Goal: Task Accomplishment & Management: Manage account settings

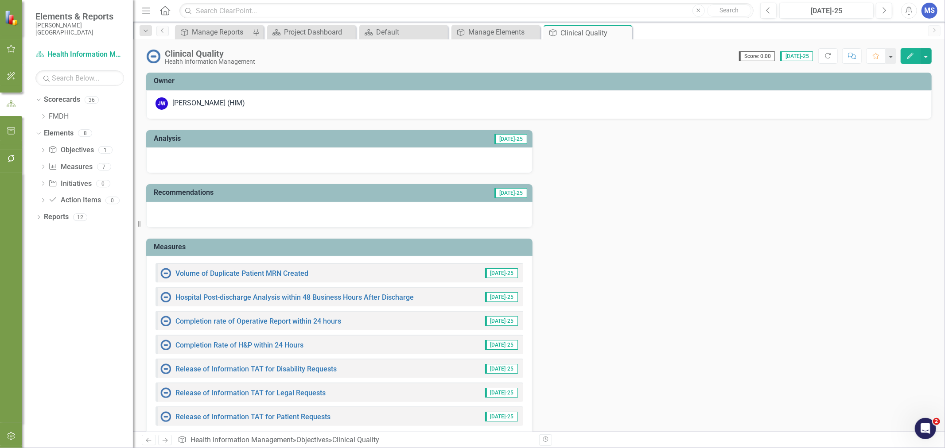
scroll to position [49, 0]
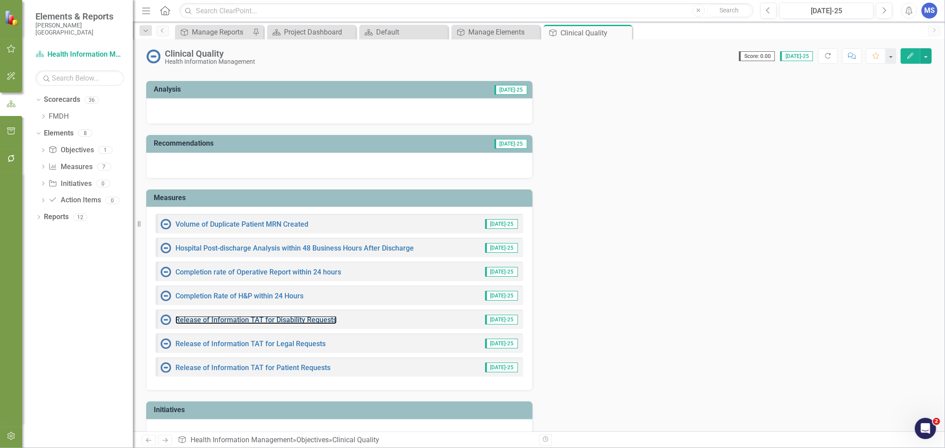
click at [299, 320] on link "Release of Information TAT for Disability Requests" at bounding box center [255, 320] width 161 height 8
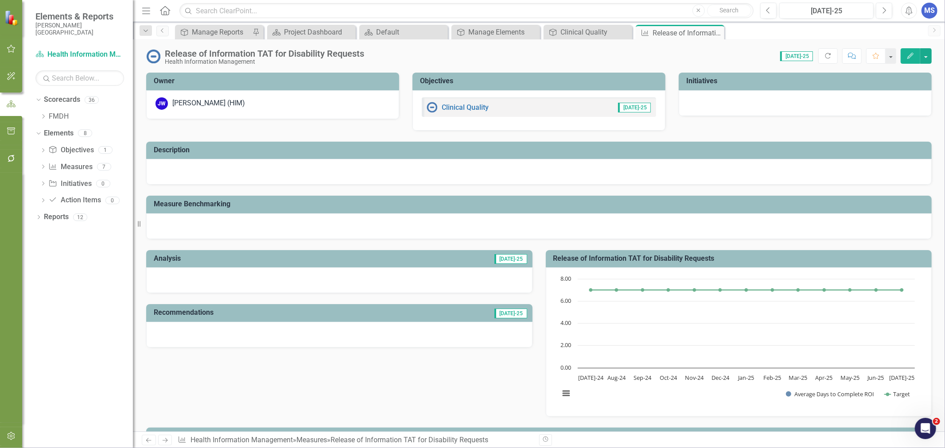
scroll to position [295, 0]
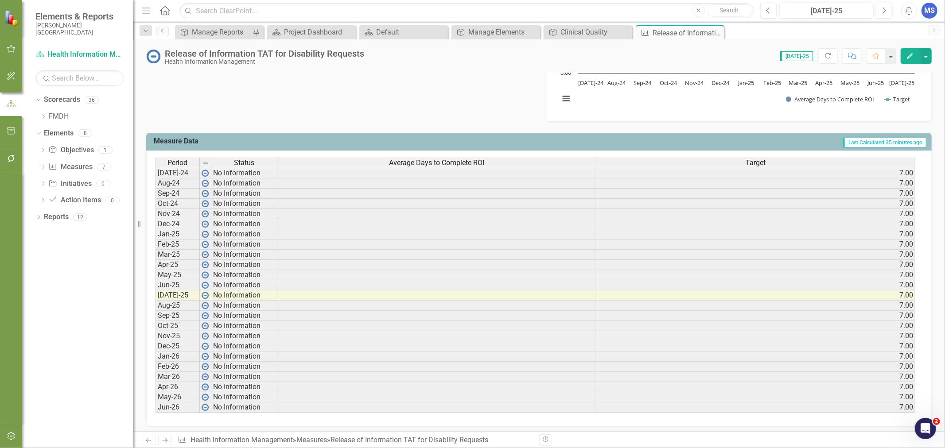
click at [918, 57] on button "Edit" at bounding box center [910, 56] width 19 height 16
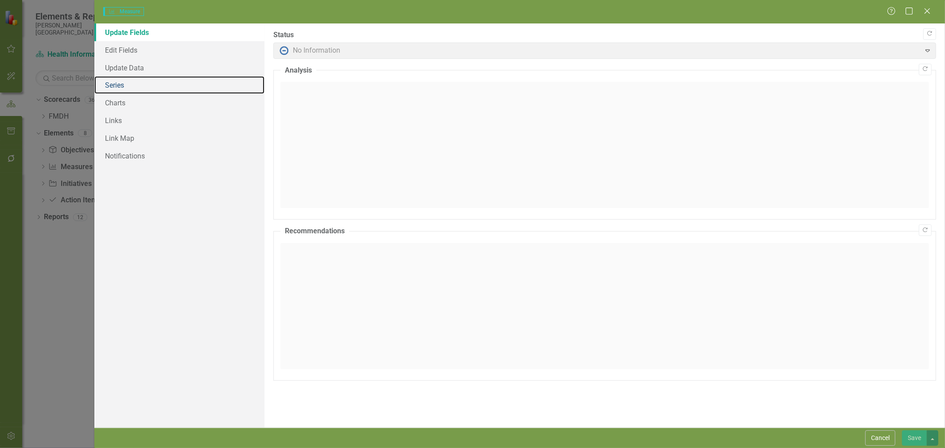
click at [153, 81] on link "Series" at bounding box center [179, 85] width 170 height 18
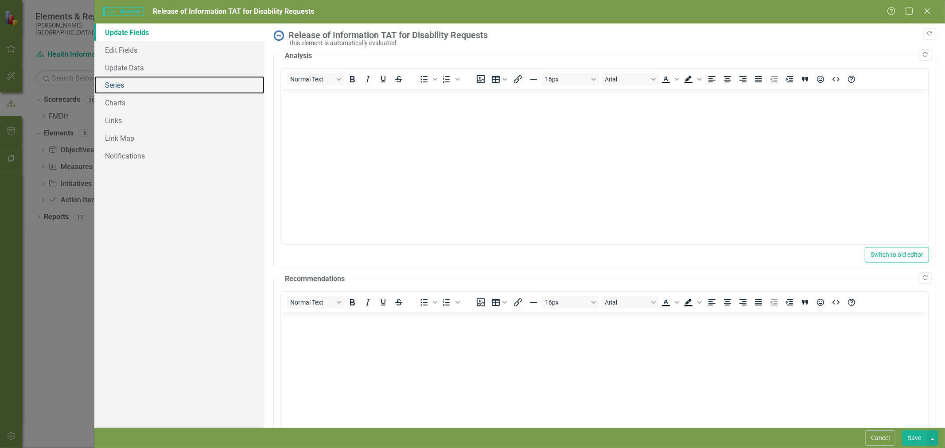
scroll to position [0, 0]
click at [134, 89] on link "Series" at bounding box center [179, 85] width 170 height 18
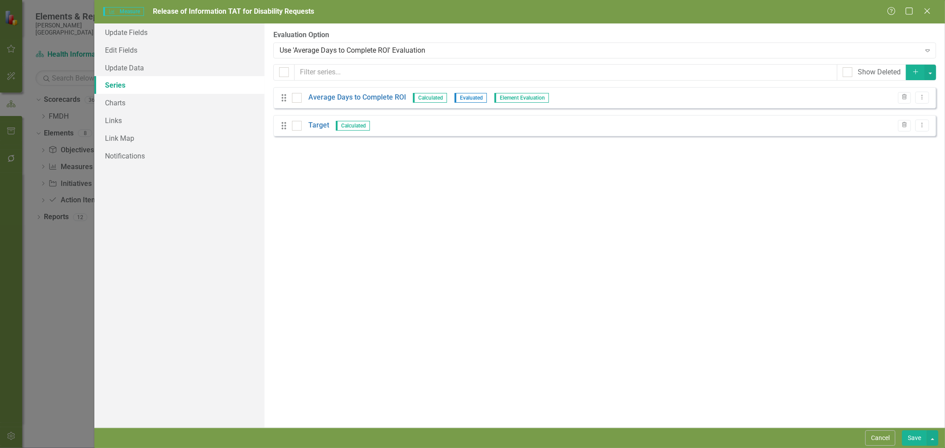
click at [334, 99] on link "Average Days to Complete ROI" at bounding box center [357, 98] width 98 height 10
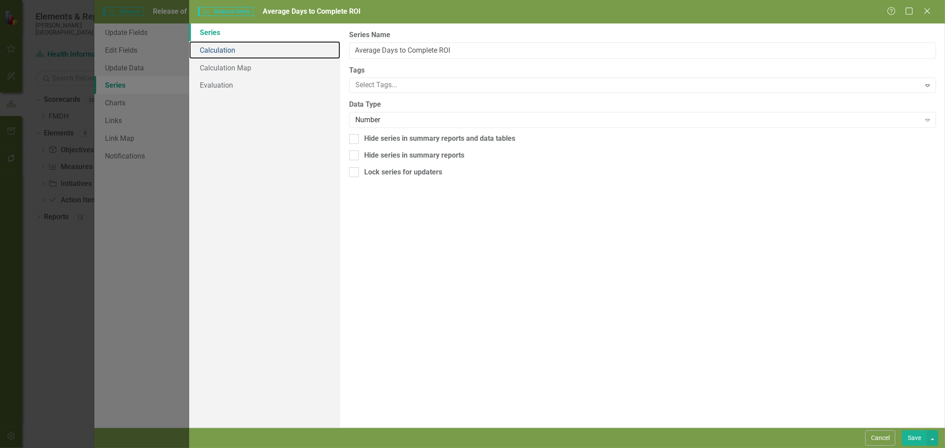
click at [242, 47] on link "Calculation" at bounding box center [264, 50] width 151 height 18
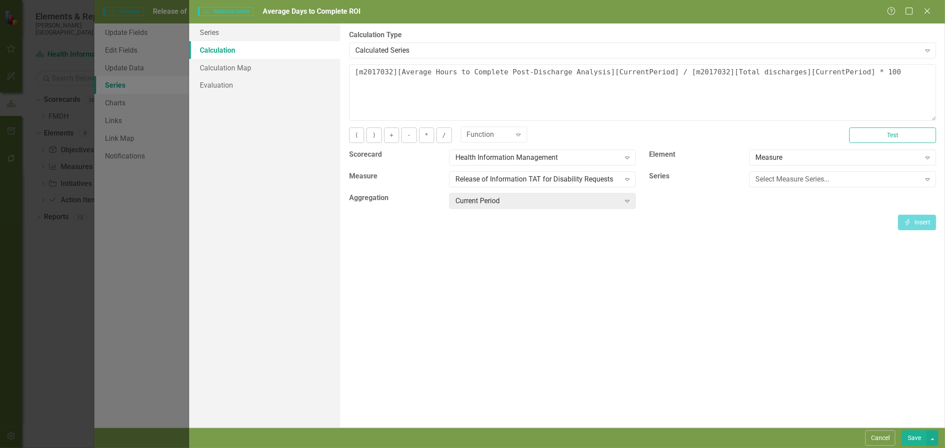
click at [408, 48] on div "Calculated Series" at bounding box center [637, 50] width 565 height 10
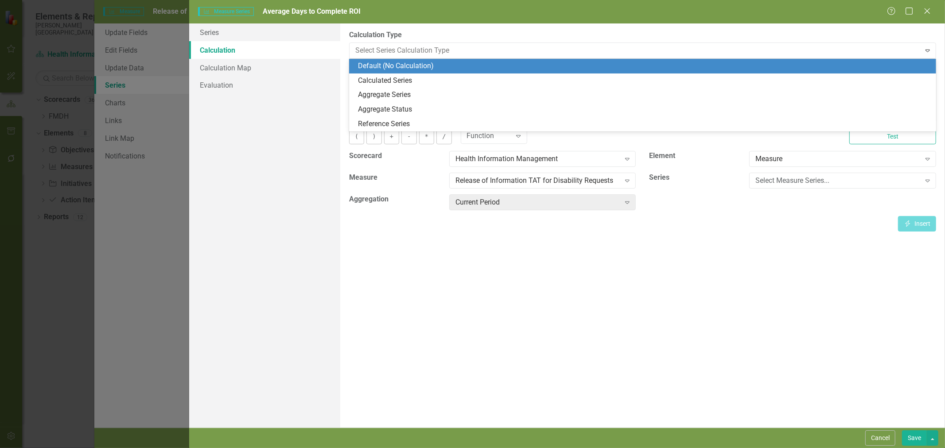
click at [404, 65] on div "Default (No Calculation)" at bounding box center [644, 66] width 573 height 10
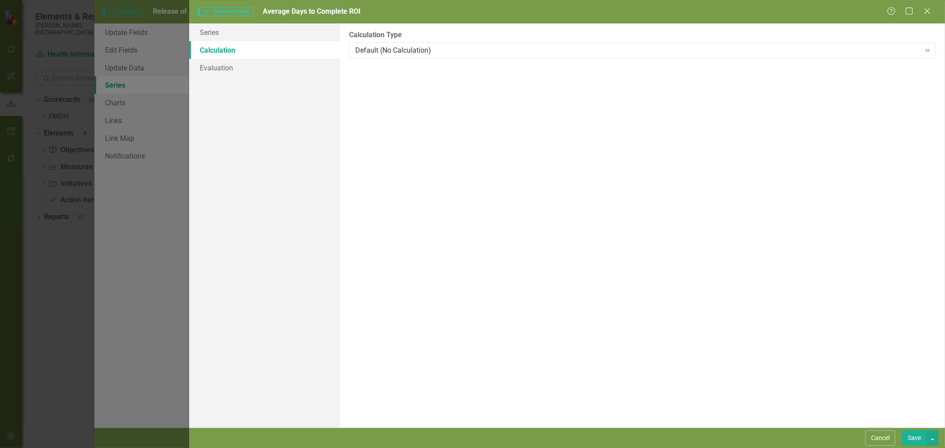
click at [910, 440] on button "Save" at bounding box center [914, 439] width 25 height 16
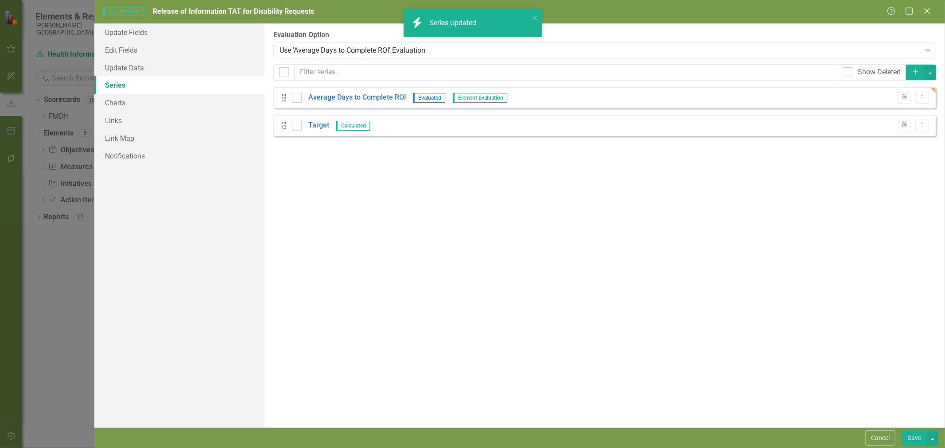
click at [914, 437] on button "Save" at bounding box center [914, 439] width 25 height 16
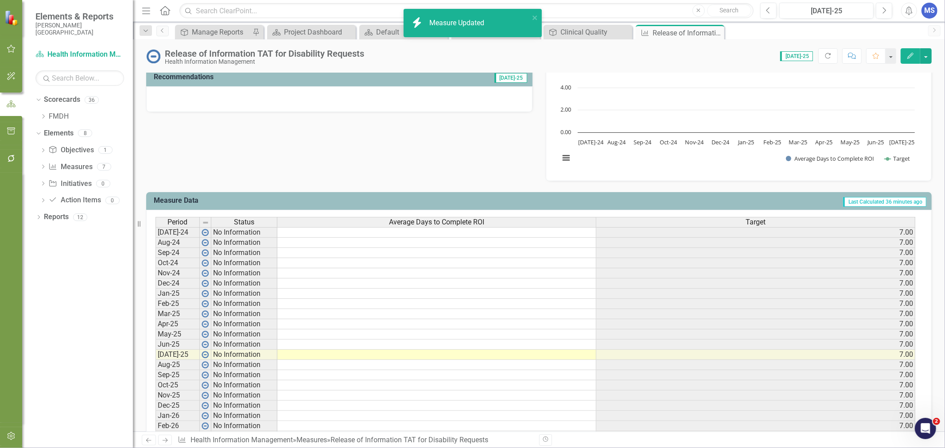
click at [0, 0] on icon at bounding box center [0, 0] width 0 height 0
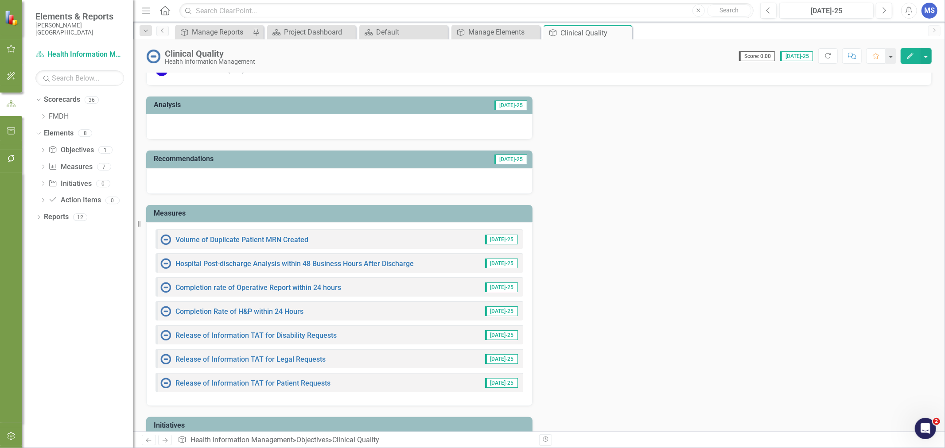
scroll to position [49, 0]
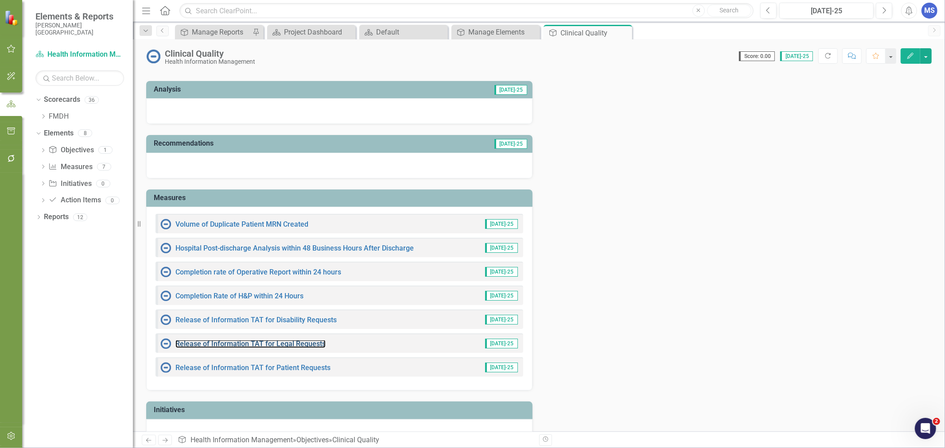
click at [306, 343] on link "Release of Information TAT for Legal Requests" at bounding box center [250, 344] width 150 height 8
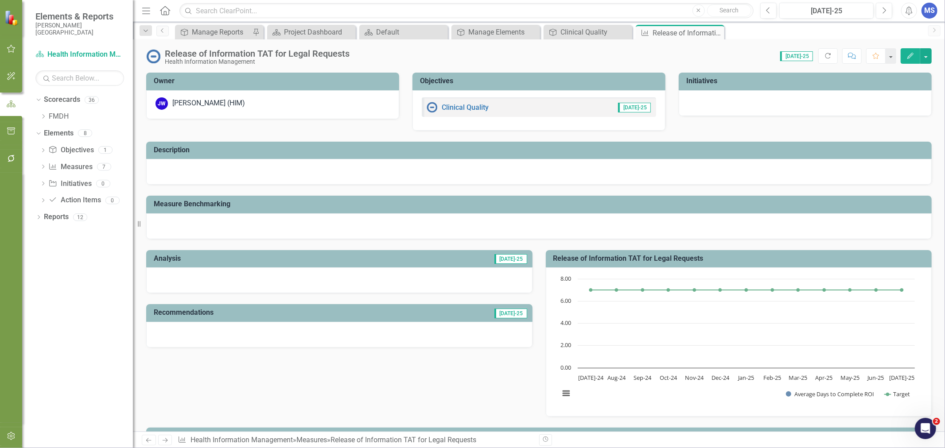
scroll to position [246, 0]
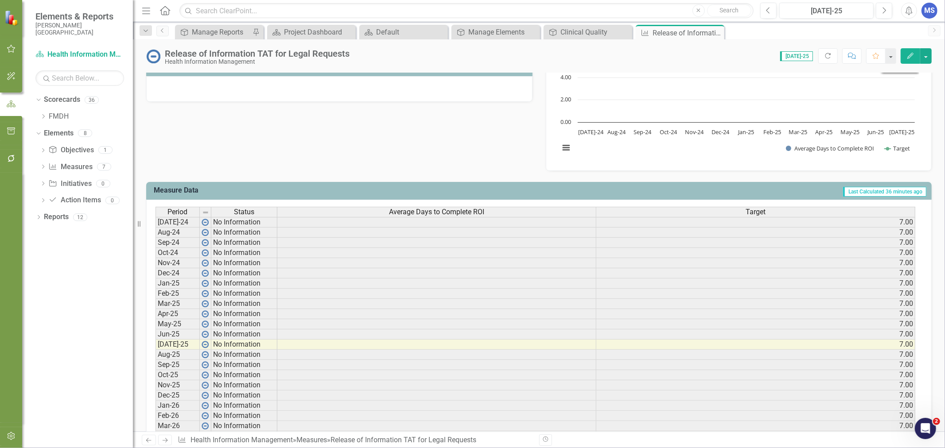
click at [910, 57] on icon "Edit" at bounding box center [910, 56] width 8 height 6
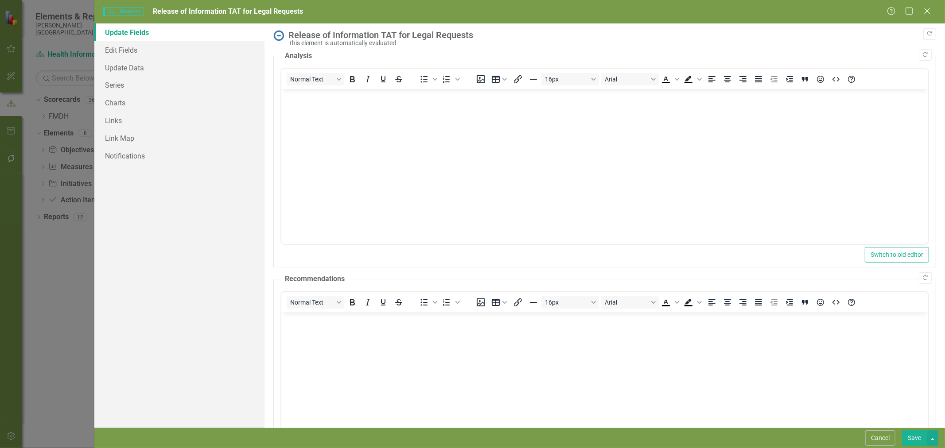
scroll to position [0, 0]
click at [116, 85] on link "Series" at bounding box center [179, 85] width 170 height 18
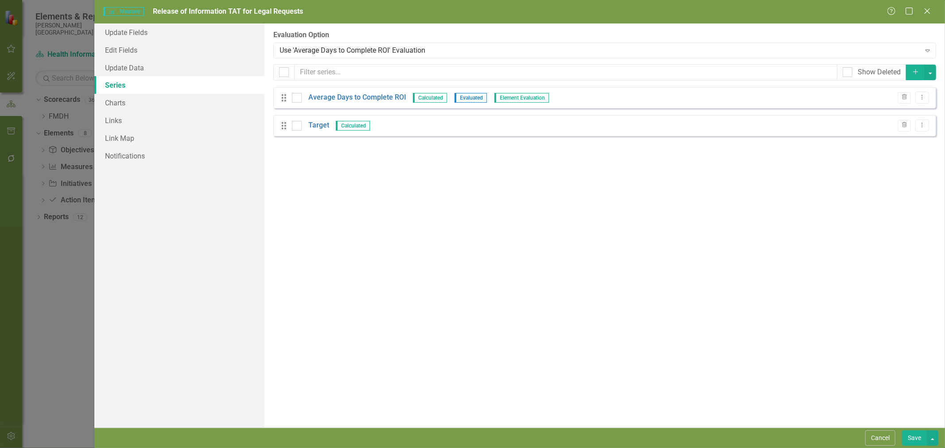
click at [314, 96] on link "Average Days to Complete ROI" at bounding box center [357, 98] width 98 height 10
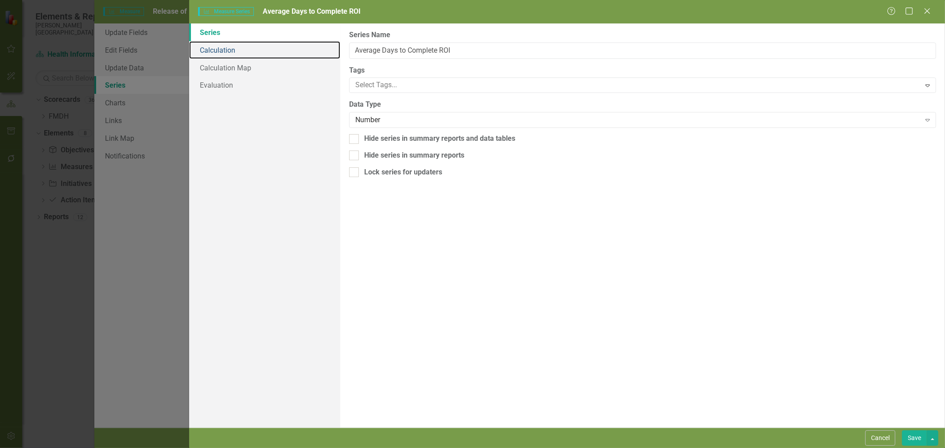
click at [229, 51] on link "Calculation" at bounding box center [264, 50] width 151 height 18
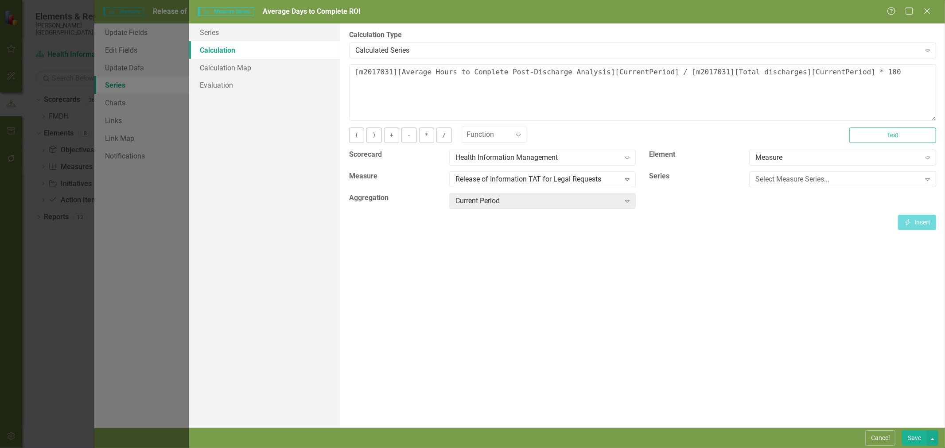
click at [403, 48] on div "Calculated Series" at bounding box center [637, 50] width 565 height 10
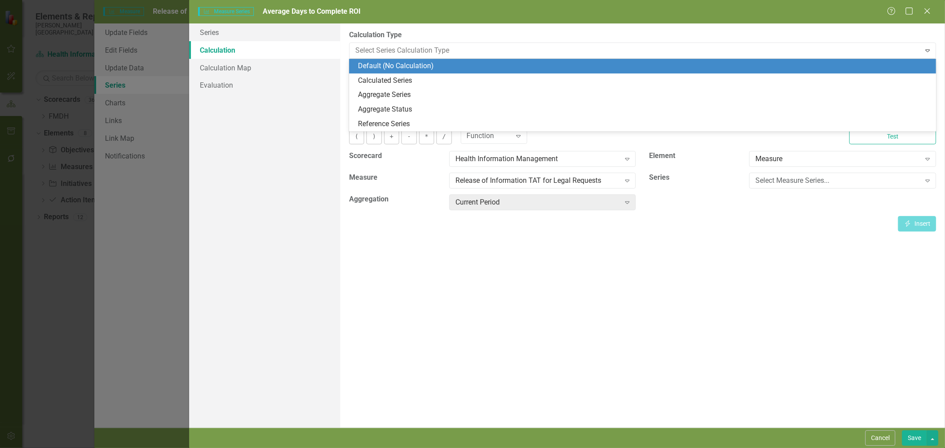
click at [401, 66] on div "Default (No Calculation)" at bounding box center [644, 66] width 573 height 10
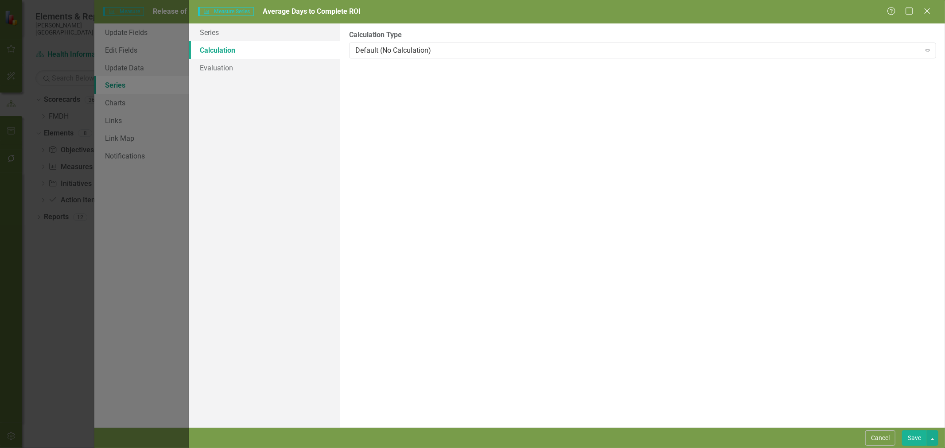
click at [909, 438] on button "Save" at bounding box center [914, 439] width 25 height 16
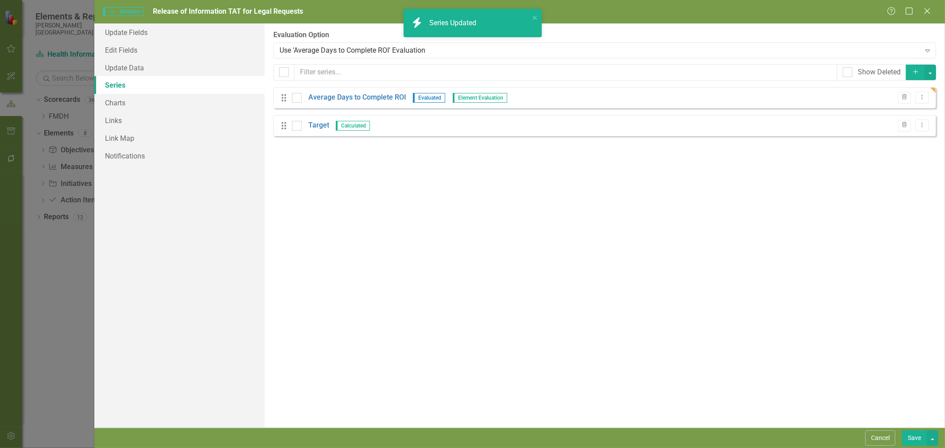
click at [913, 437] on button "Save" at bounding box center [914, 439] width 25 height 16
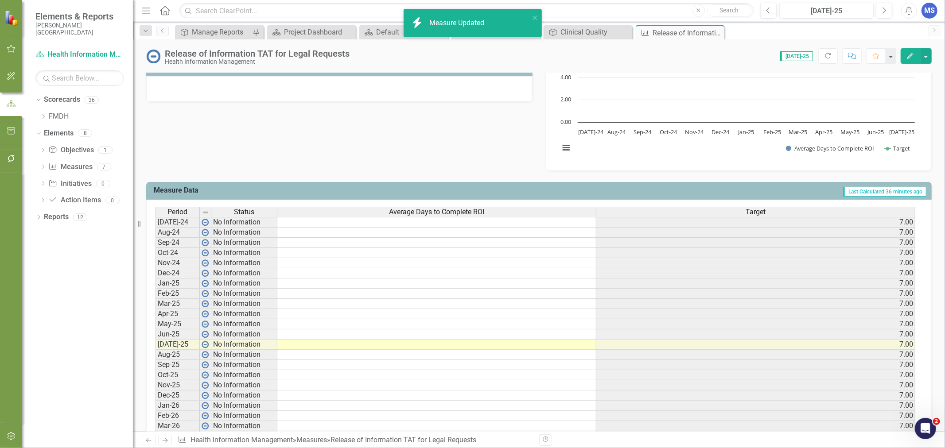
click at [0, 0] on icon "Close" at bounding box center [0, 0] width 0 height 0
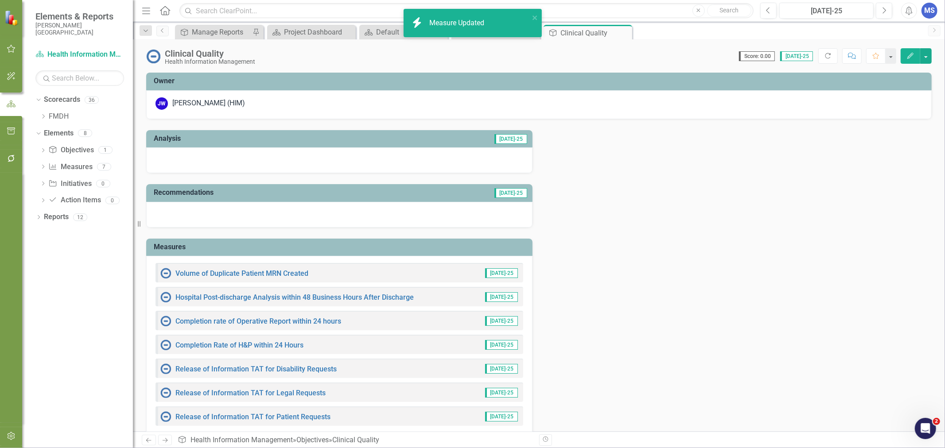
scroll to position [49, 0]
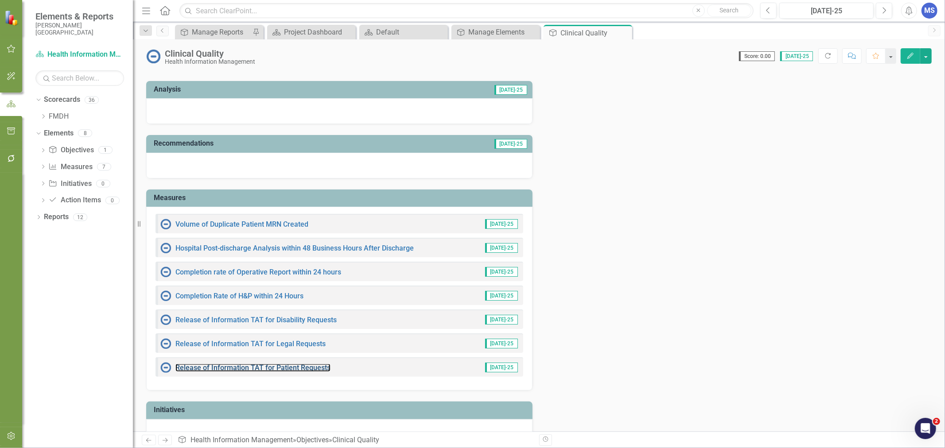
click at [299, 369] on link "Release of Information TAT for Patient Requests" at bounding box center [252, 368] width 155 height 8
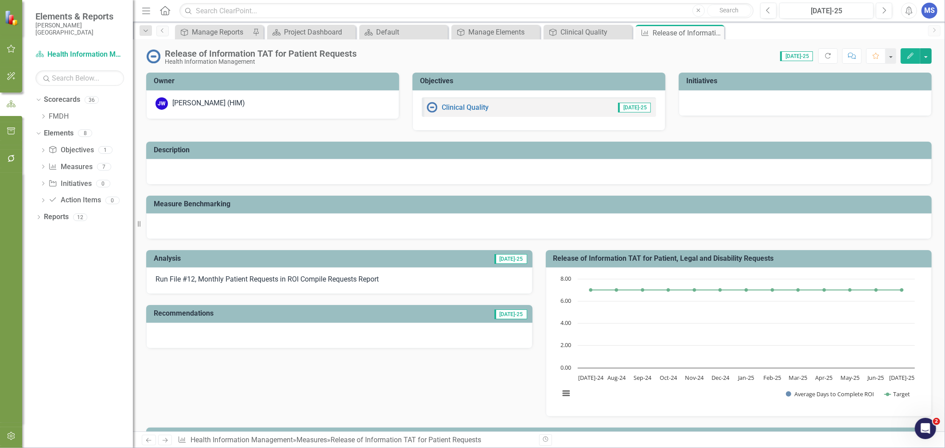
click at [914, 59] on button "Edit" at bounding box center [910, 56] width 19 height 16
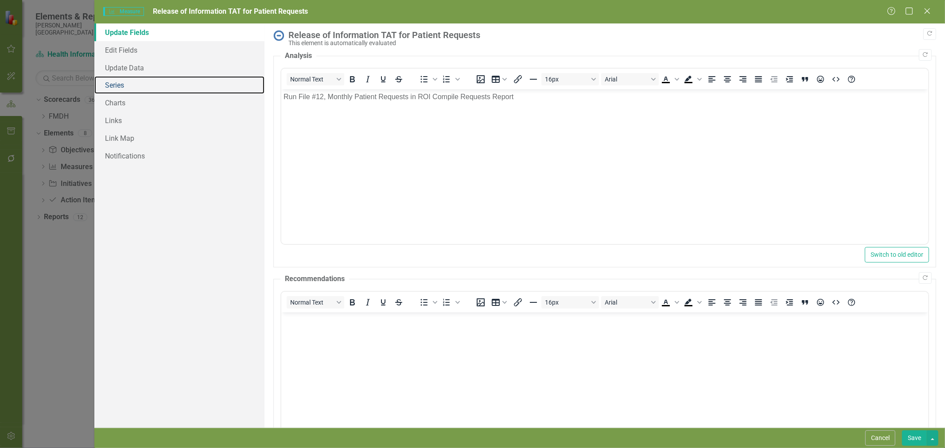
click at [127, 90] on link "Series" at bounding box center [179, 85] width 170 height 18
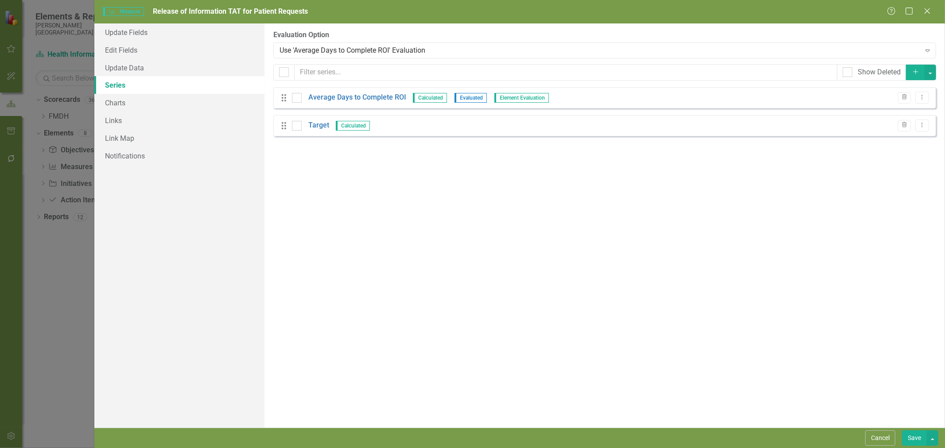
click at [339, 101] on link "Average Days to Complete ROI" at bounding box center [357, 98] width 98 height 10
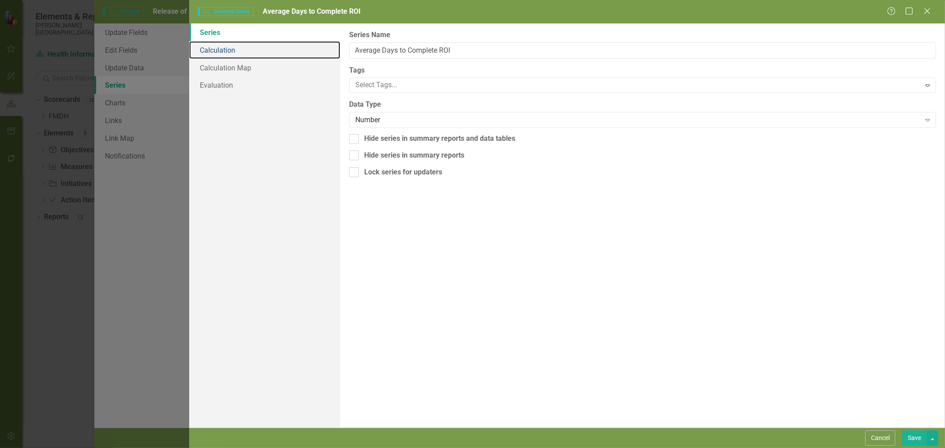
click at [228, 49] on link "Calculation" at bounding box center [264, 50] width 151 height 18
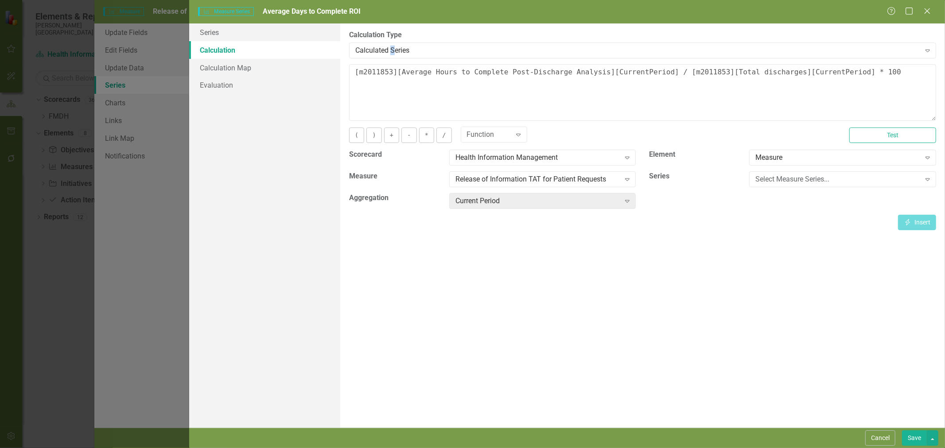
click at [393, 50] on div "Calculated Series" at bounding box center [637, 50] width 565 height 10
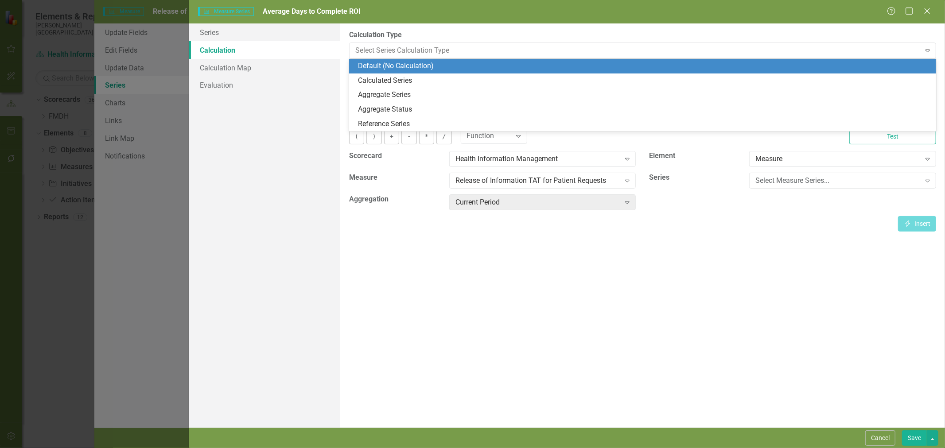
click at [391, 64] on div "Default (No Calculation)" at bounding box center [644, 66] width 573 height 10
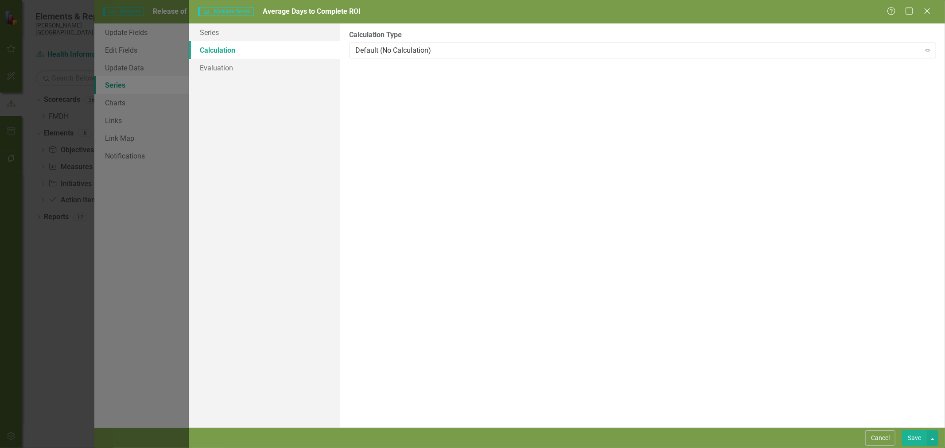
click at [915, 437] on button "Save" at bounding box center [914, 439] width 25 height 16
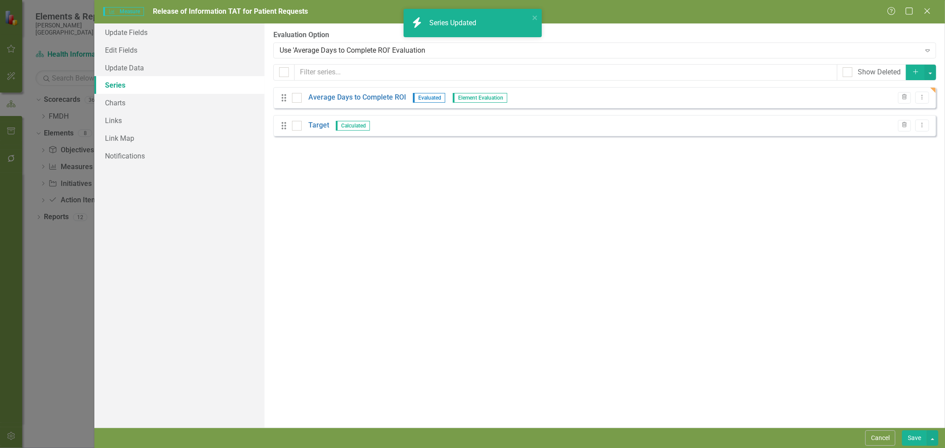
click at [915, 438] on button "Save" at bounding box center [914, 439] width 25 height 16
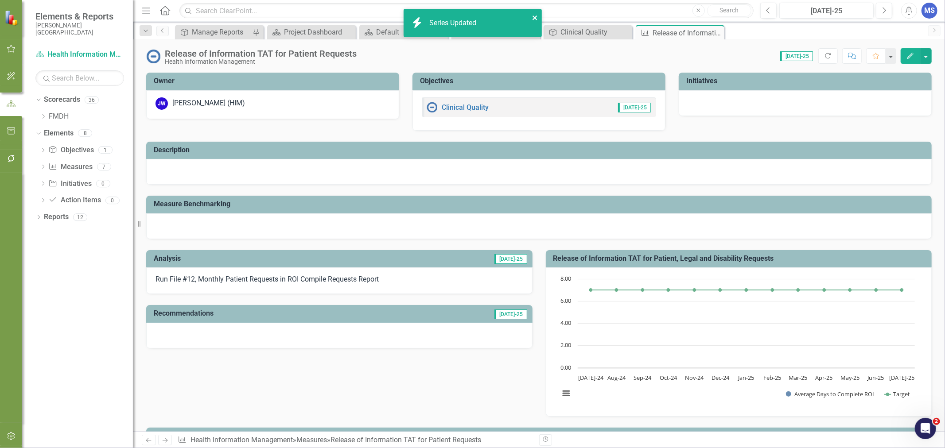
click at [535, 18] on icon "close" at bounding box center [535, 17] width 6 height 7
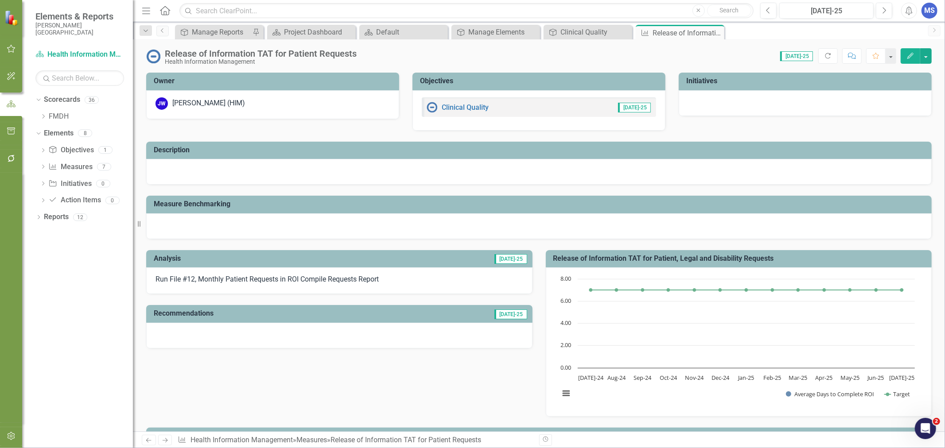
click at [0, 0] on icon "Close" at bounding box center [0, 0] width 0 height 0
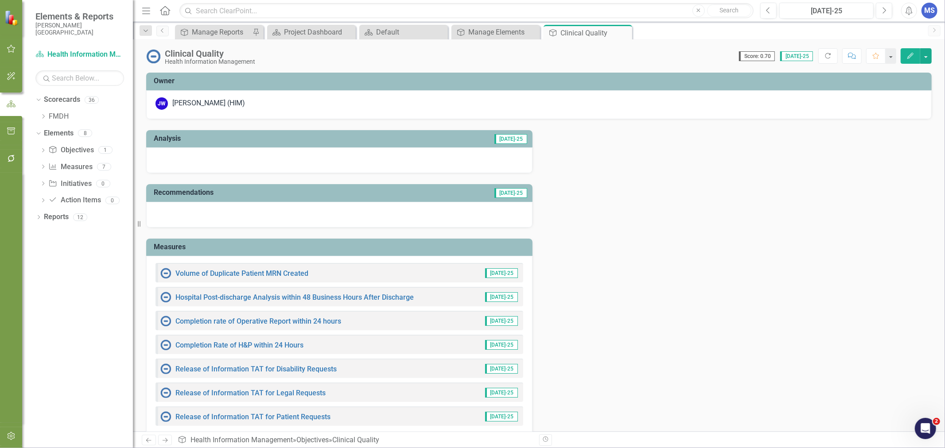
click at [0, 0] on icon "Close" at bounding box center [0, 0] width 0 height 0
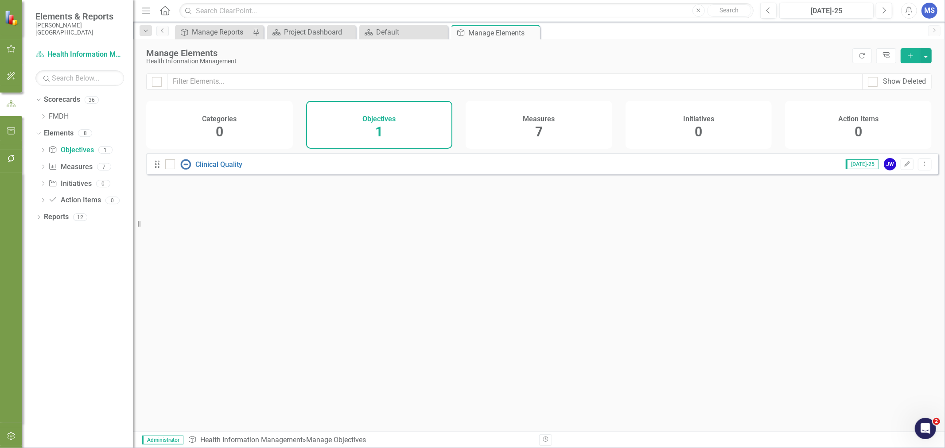
click at [43, 116] on icon "Dropdown" at bounding box center [43, 116] width 7 height 5
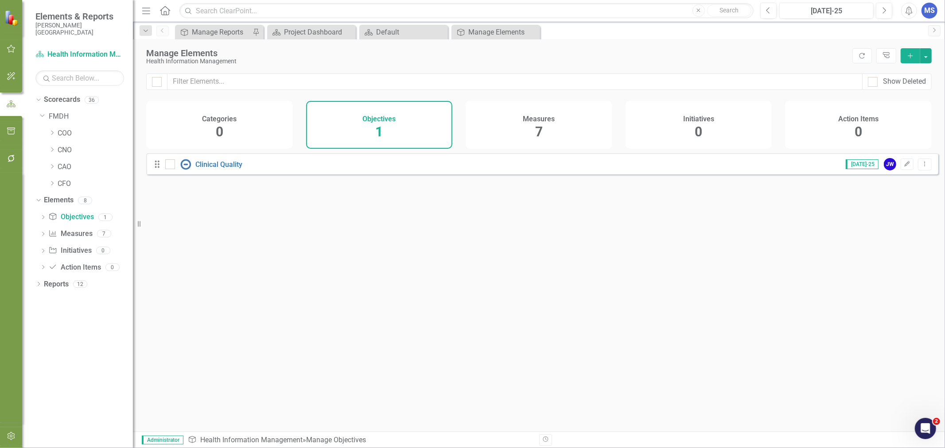
click at [53, 132] on icon "Dropdown" at bounding box center [52, 132] width 7 height 5
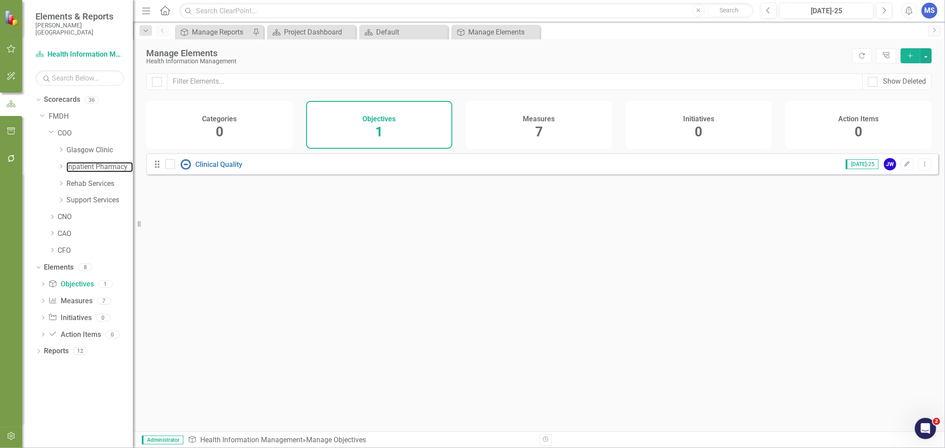
click at [89, 169] on link "Inpatient Pharmacy" at bounding box center [99, 167] width 66 height 10
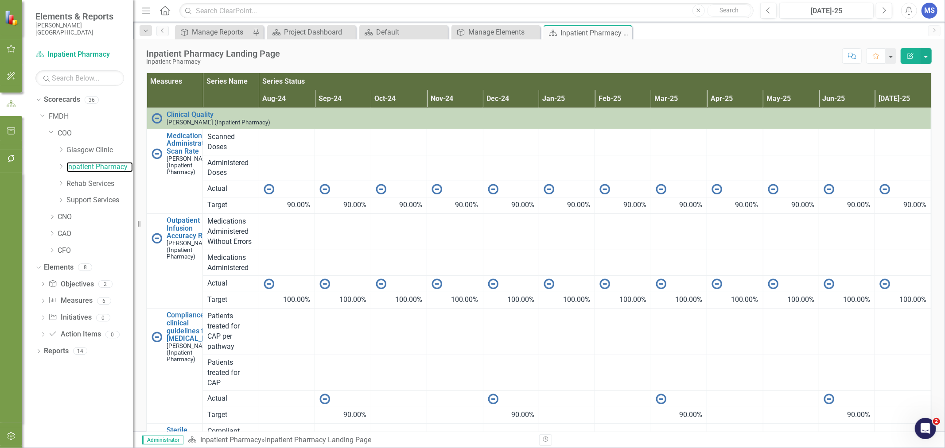
scroll to position [309, 0]
click at [82, 300] on link "Measure Measures" at bounding box center [70, 301] width 44 height 10
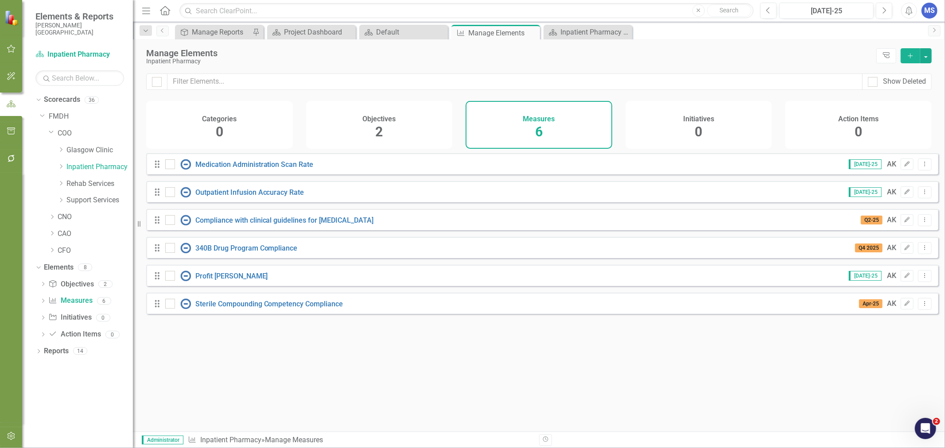
click at [910, 54] on icon "Add" at bounding box center [910, 56] width 8 height 6
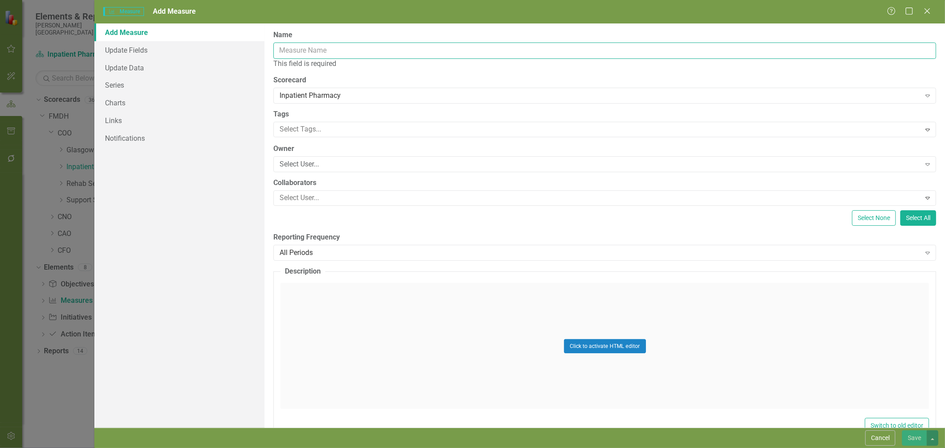
click at [287, 53] on input "Name" at bounding box center [604, 51] width 663 height 16
click at [884, 442] on button "Cancel" at bounding box center [880, 439] width 30 height 16
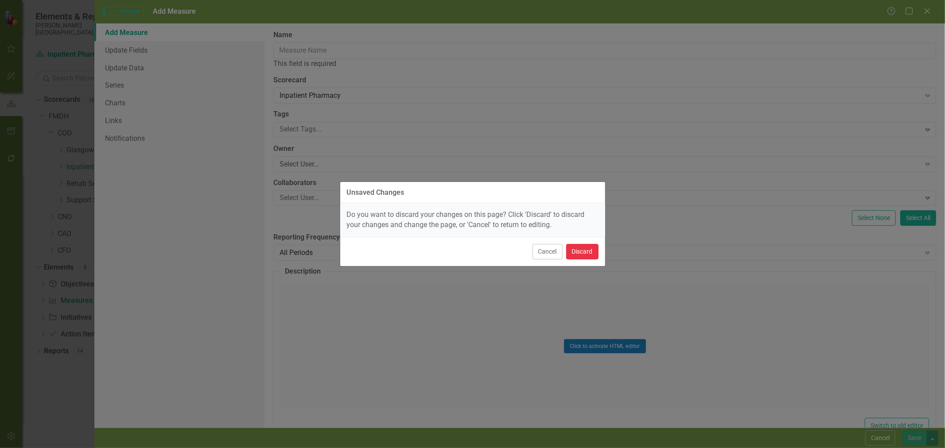
click at [589, 256] on button "Discard" at bounding box center [582, 252] width 32 height 16
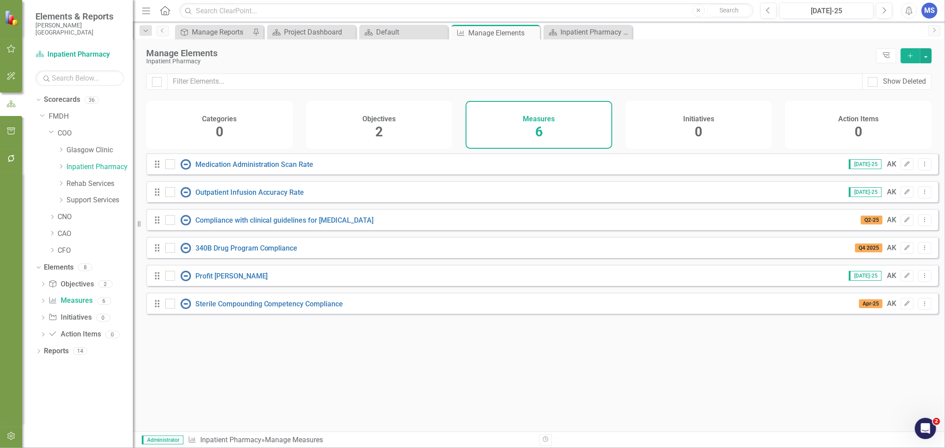
click at [910, 55] on icon "Add" at bounding box center [910, 56] width 8 height 6
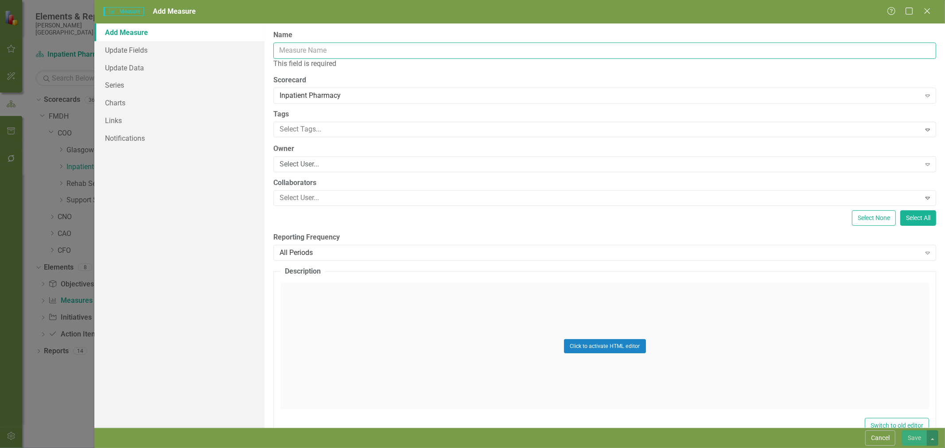
click at [305, 47] on input "Name" at bounding box center [604, 51] width 663 height 16
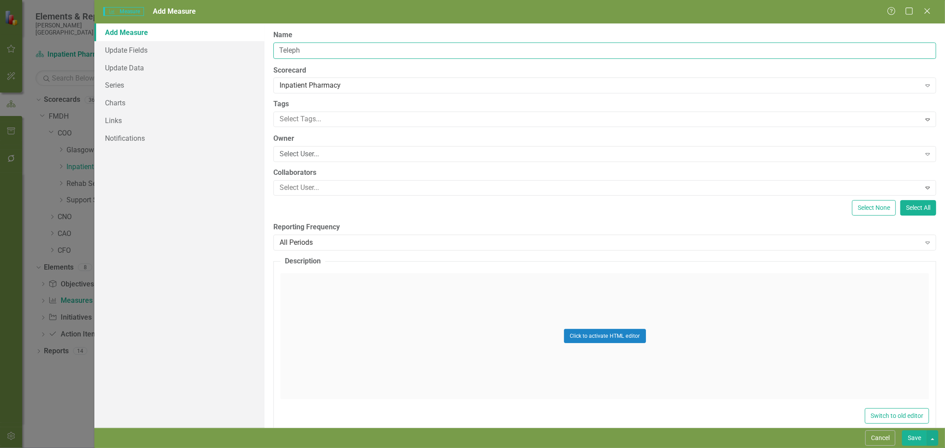
drag, startPoint x: 421, startPoint y: 51, endPoint x: 415, endPoint y: 51, distance: 6.2
click at [421, 51] on input "Teleph" at bounding box center [604, 51] width 663 height 16
click at [406, 50] on input "Telepharmacy Average Response Time" at bounding box center [604, 51] width 663 height 16
click at [325, 51] on input "Telepharmacy Average Response Time" at bounding box center [604, 51] width 663 height 16
type input "Telepharmacy Stat Order Average Response Time"
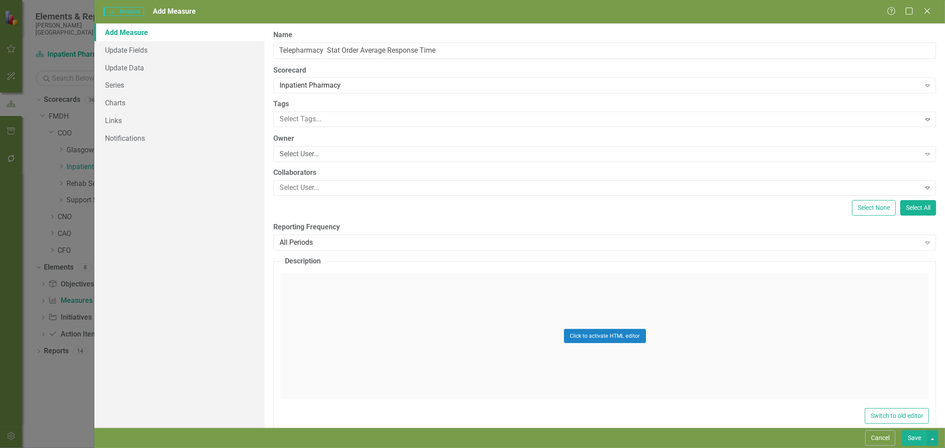
click at [328, 154] on div "Select User..." at bounding box center [600, 154] width 641 height 10
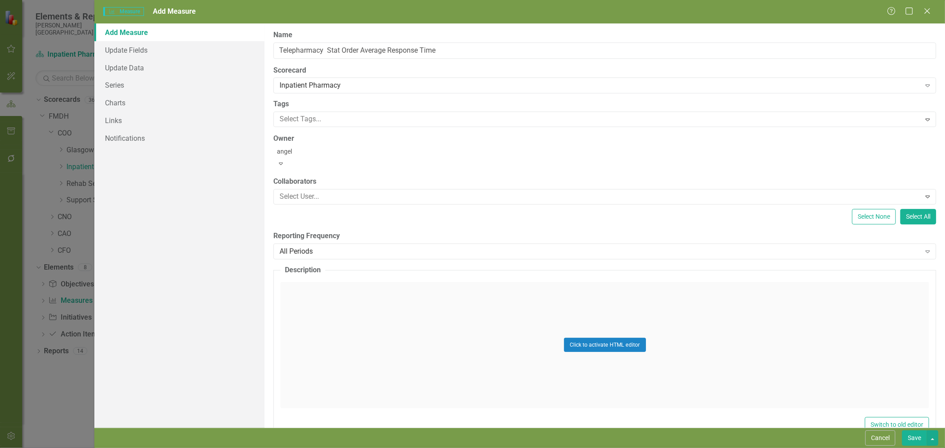
type input "[PERSON_NAME]"
click at [183, 448] on span "[PERSON_NAME] (Inpatient Pharmacy)" at bounding box center [96, 455] width 175 height 8
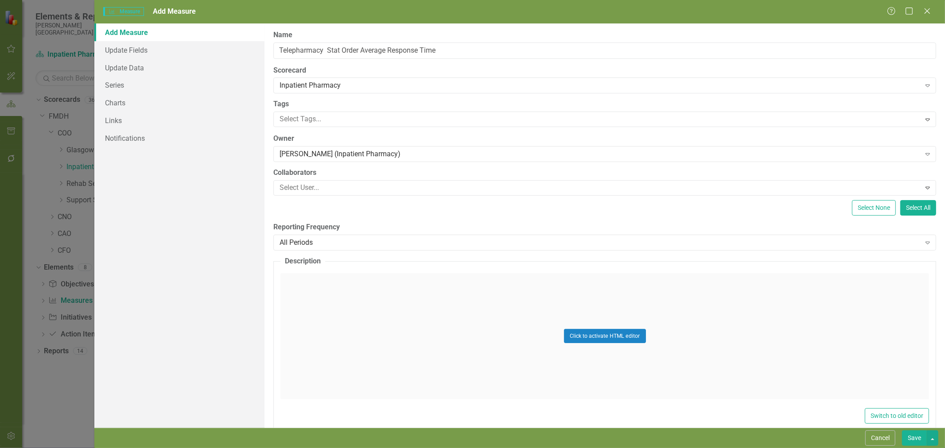
click at [334, 244] on div "All Periods" at bounding box center [600, 242] width 641 height 10
click at [326, 49] on input "Telepharmacy Stat Order Average Response Time" at bounding box center [604, 51] width 663 height 16
type input "Telepharmacy Stat Order Average Response Time"
click at [389, 67] on label "Scorecard" at bounding box center [604, 71] width 663 height 10
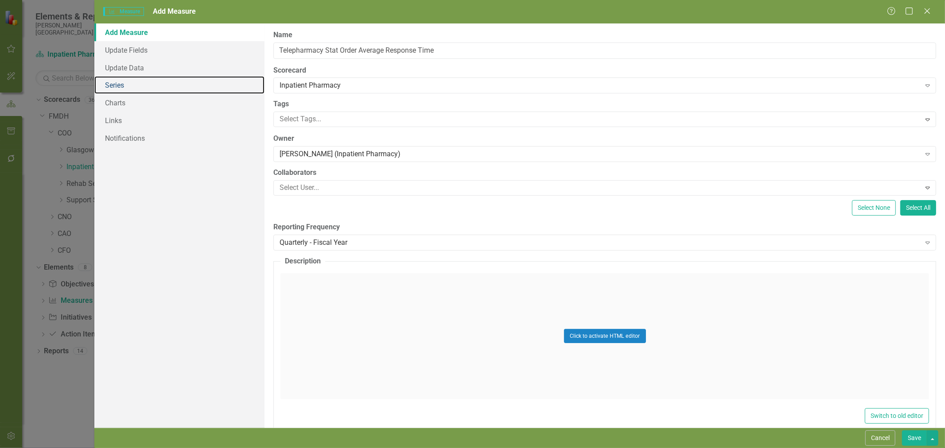
click at [117, 82] on link "Series" at bounding box center [179, 85] width 170 height 18
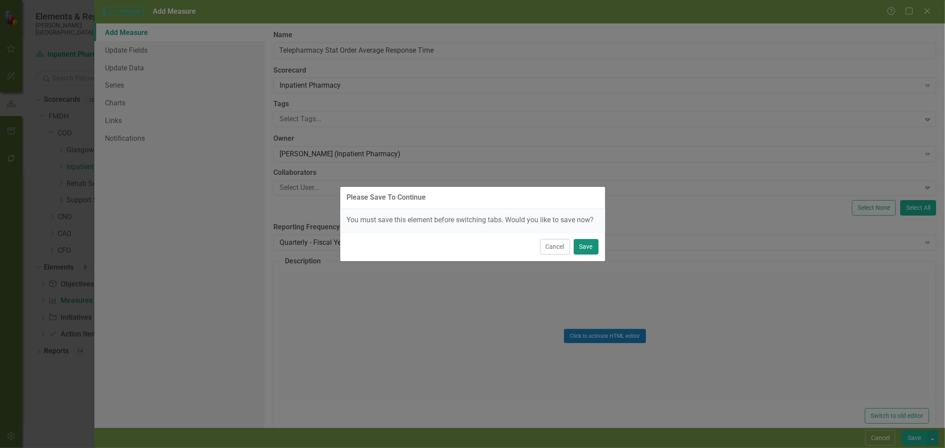
click at [587, 249] on button "Save" at bounding box center [586, 247] width 25 height 16
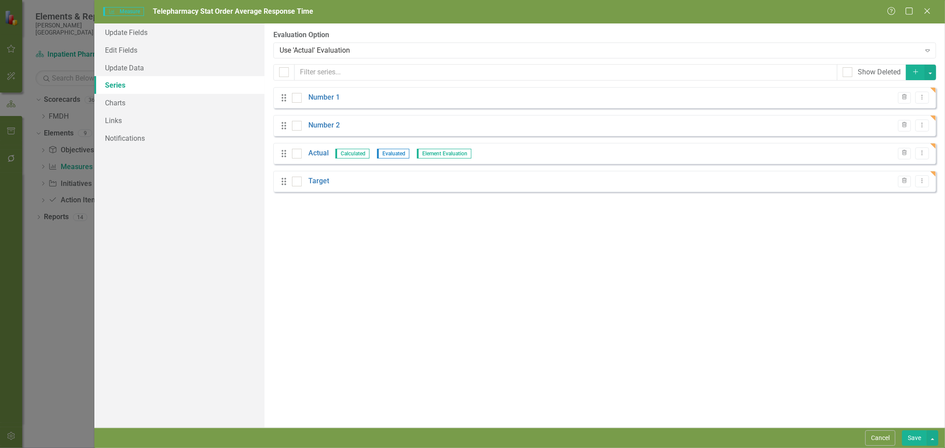
click at [906, 96] on icon "button" at bounding box center [904, 96] width 5 height 5
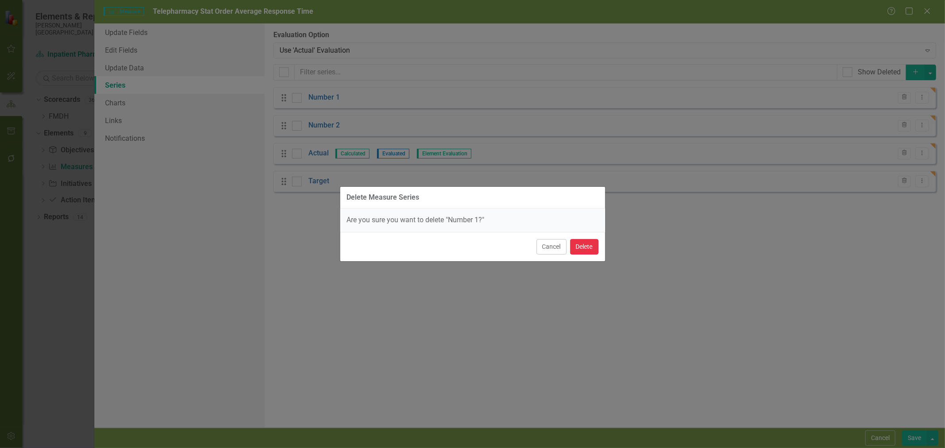
click at [588, 245] on button "Delete" at bounding box center [584, 247] width 28 height 16
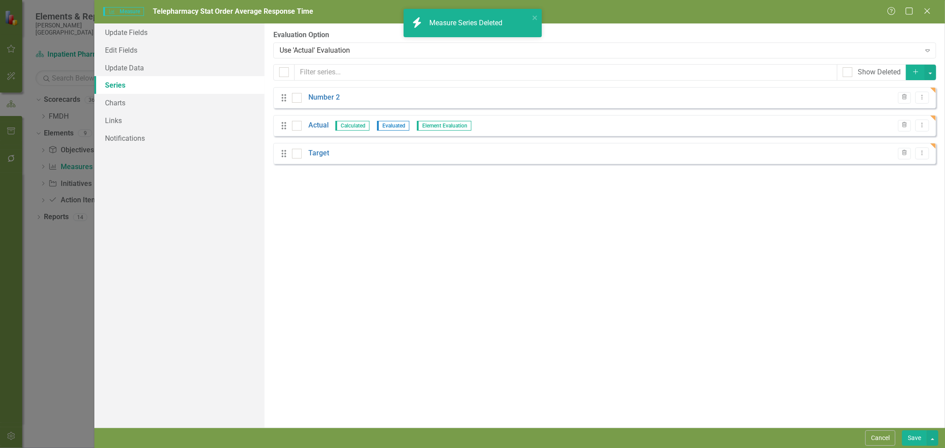
click at [904, 98] on icon "Trash" at bounding box center [904, 97] width 7 height 5
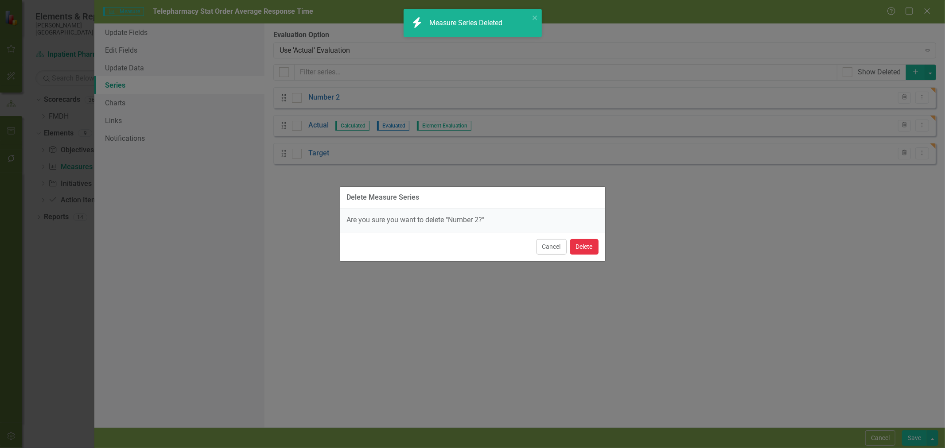
click at [585, 245] on button "Delete" at bounding box center [584, 247] width 28 height 16
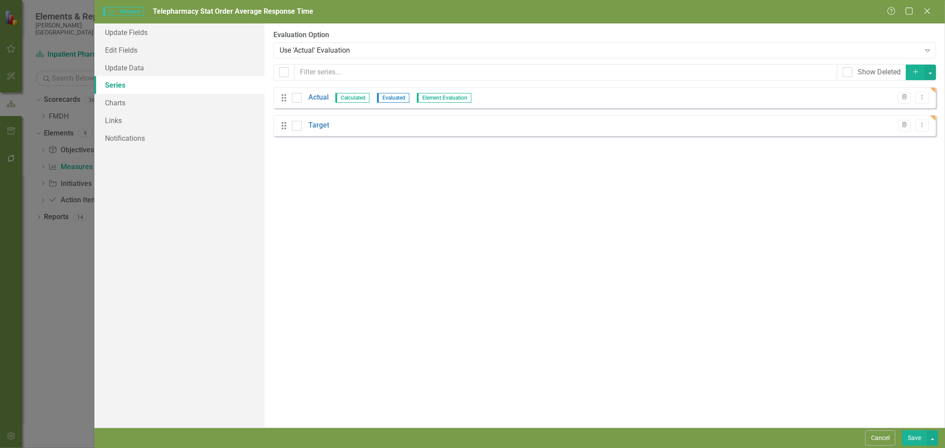
click at [320, 98] on link "Actual" at bounding box center [318, 98] width 20 height 10
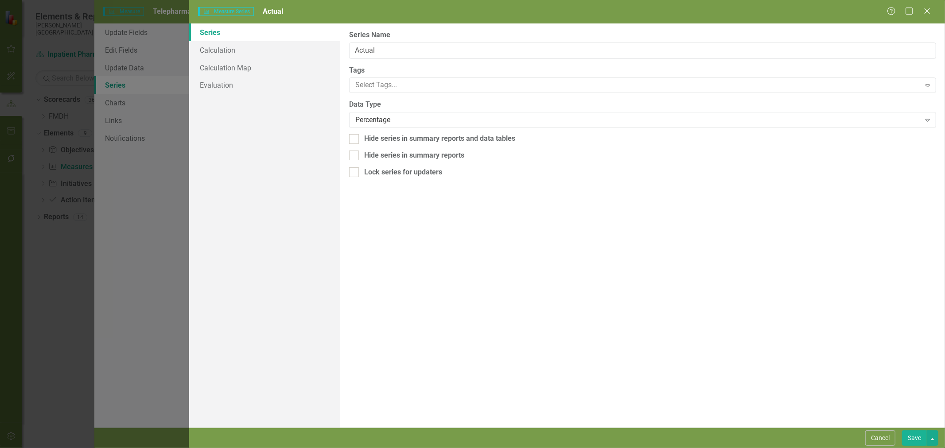
click at [393, 117] on div "Percentage" at bounding box center [637, 120] width 565 height 10
click at [264, 53] on link "Calculation" at bounding box center [264, 50] width 151 height 18
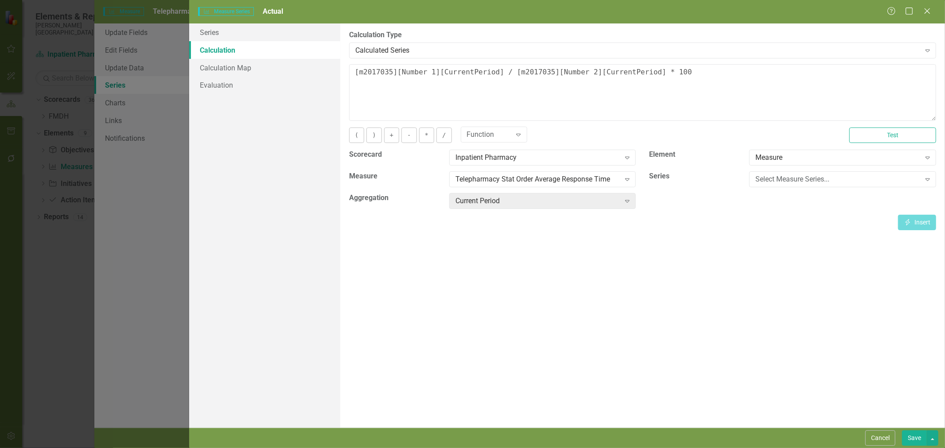
click at [439, 53] on div "Calculated Series" at bounding box center [637, 50] width 565 height 10
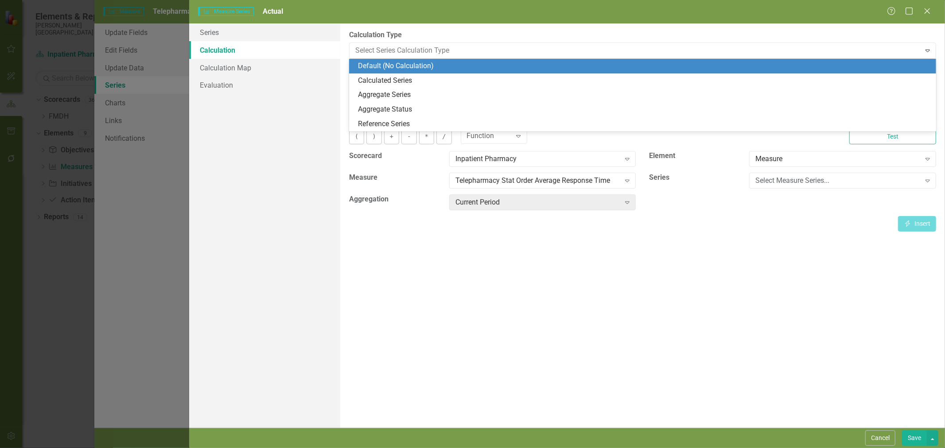
click at [428, 66] on div "Default (No Calculation)" at bounding box center [644, 66] width 573 height 10
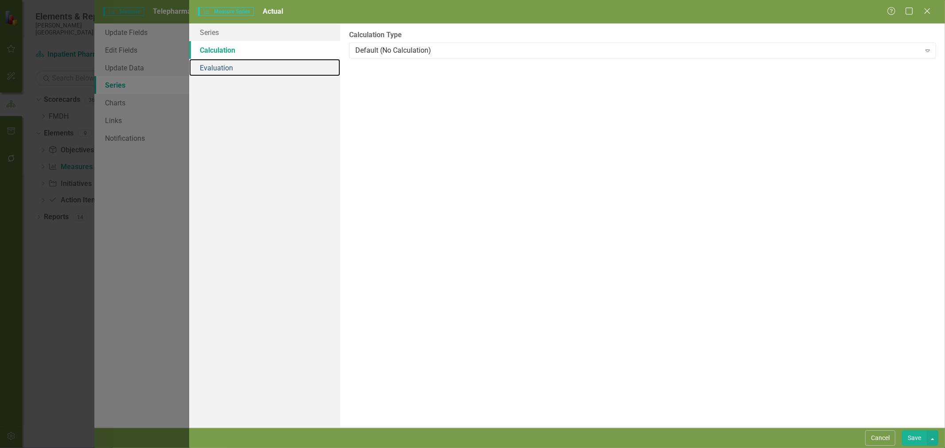
click at [264, 65] on link "Evaluation" at bounding box center [264, 68] width 151 height 18
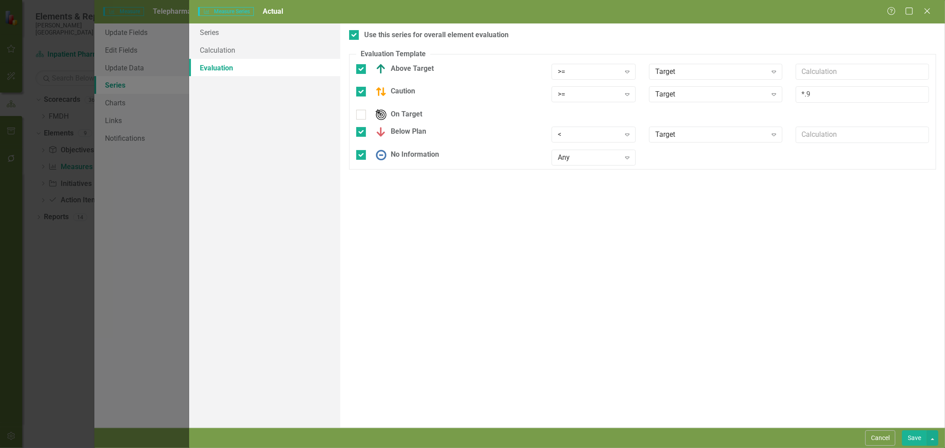
click at [918, 440] on button "Save" at bounding box center [914, 439] width 25 height 16
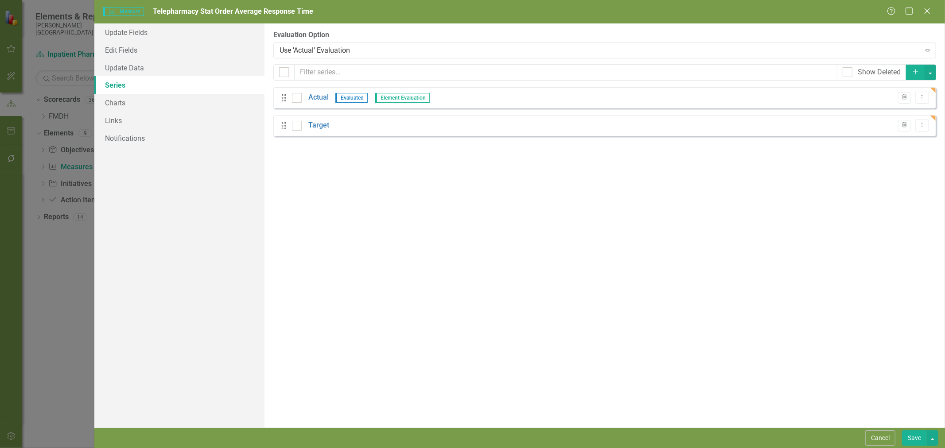
click at [316, 126] on link "Target" at bounding box center [318, 126] width 21 height 10
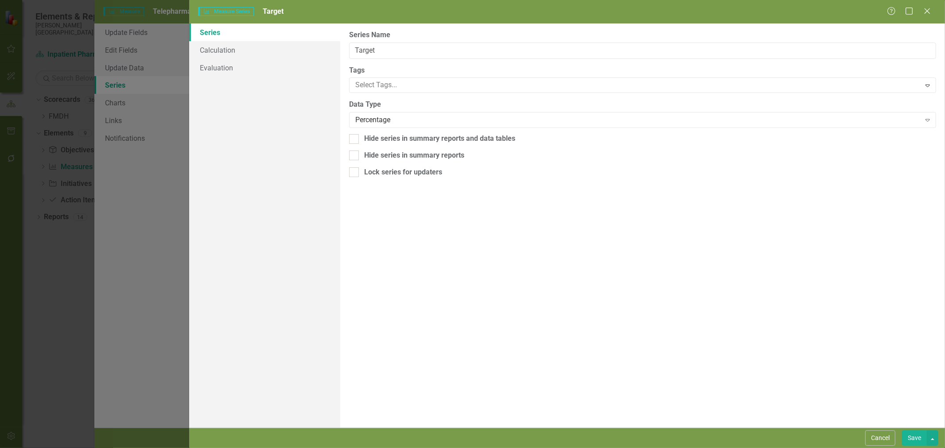
click at [417, 117] on div "Percentage" at bounding box center [637, 120] width 565 height 10
click at [220, 51] on link "Calculation" at bounding box center [264, 50] width 151 height 18
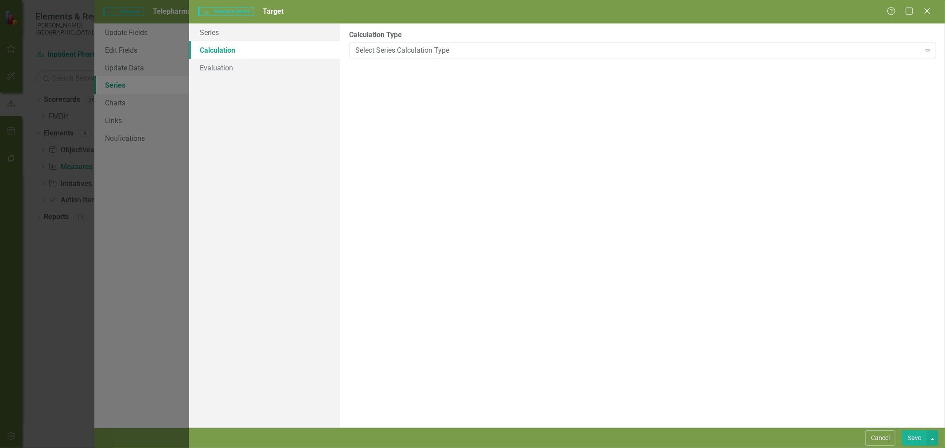
click at [365, 53] on div "Select Series Calculation Type" at bounding box center [637, 50] width 565 height 10
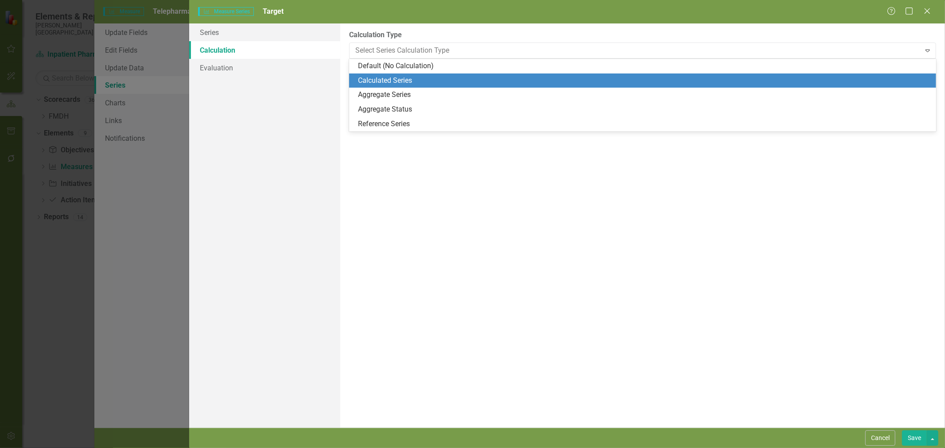
click at [372, 78] on div "Calculated Series" at bounding box center [644, 81] width 573 height 10
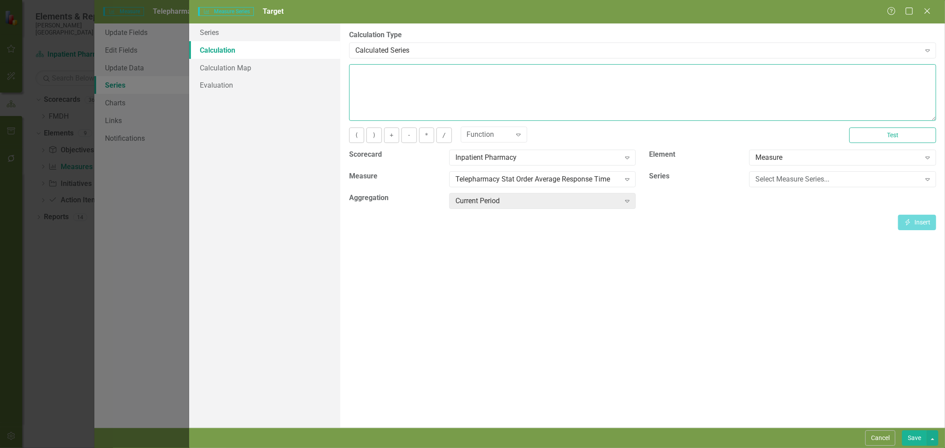
click at [375, 74] on textarea at bounding box center [642, 92] width 587 height 57
type textarea "60"
click at [913, 436] on button "Save" at bounding box center [914, 439] width 25 height 16
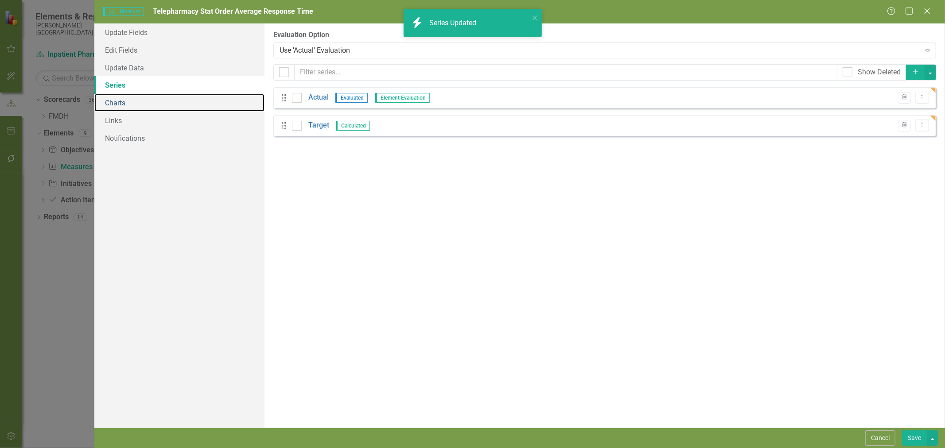
click at [128, 102] on link "Charts" at bounding box center [179, 103] width 170 height 18
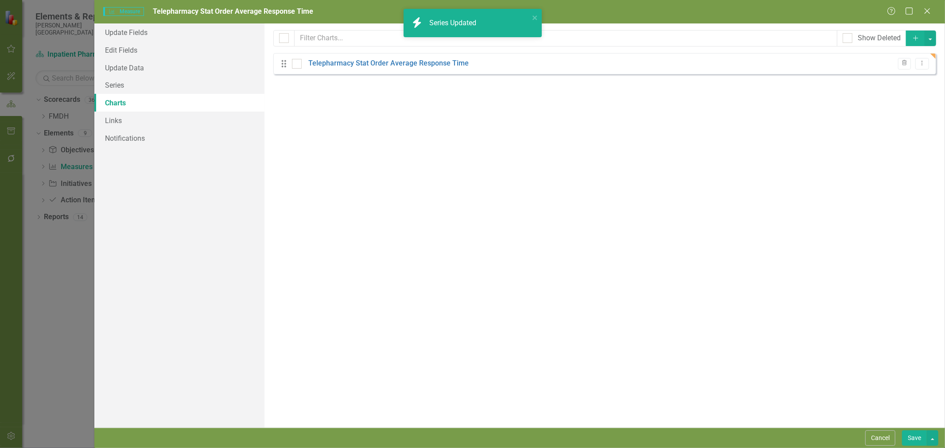
click at [338, 66] on link "Telepharmacy Stat Order Average Response Time" at bounding box center [388, 63] width 160 height 10
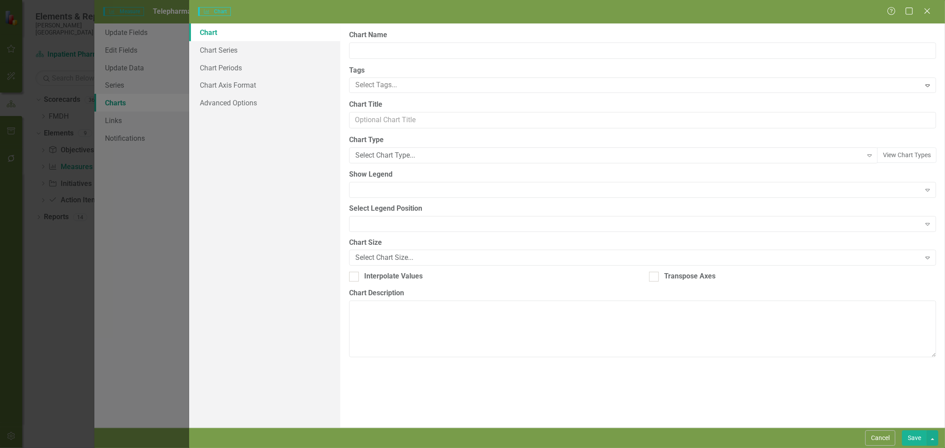
type input "Telepharmacy Stat Order Average Response Time"
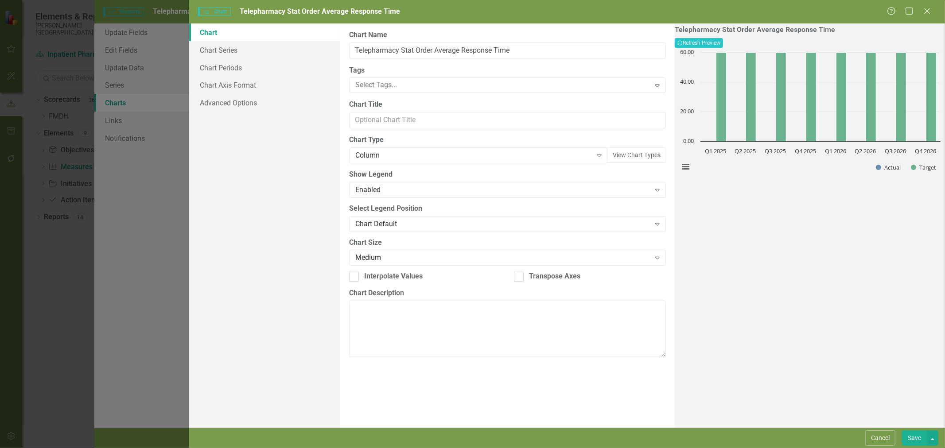
click at [393, 155] on div "Column" at bounding box center [473, 156] width 237 height 10
click at [232, 49] on link "Chart Series" at bounding box center [264, 50] width 151 height 18
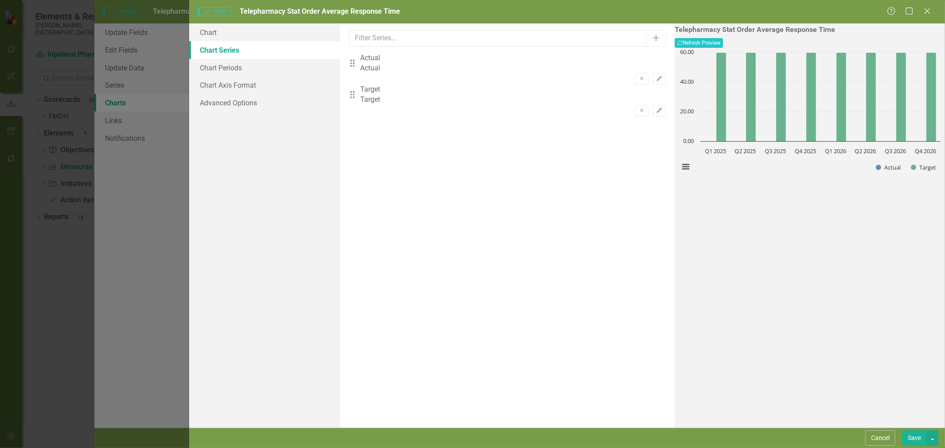
click at [656, 76] on icon "Edit" at bounding box center [659, 78] width 7 height 5
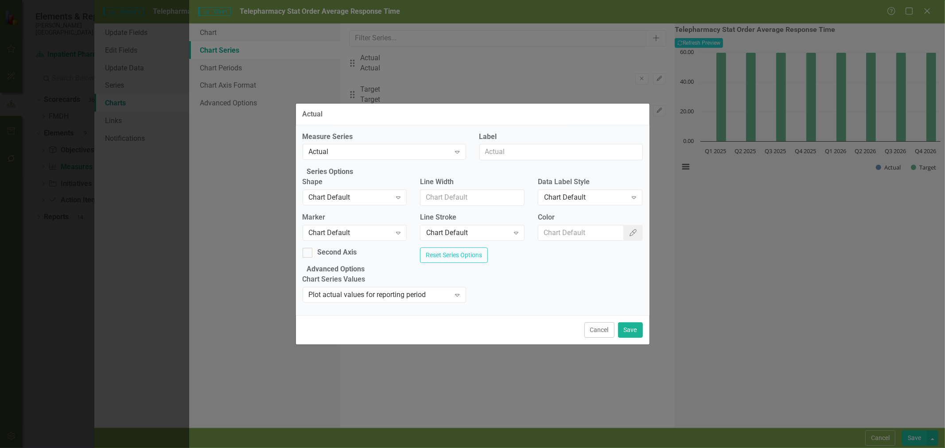
click at [370, 194] on div "Chart Default" at bounding box center [350, 198] width 83 height 10
click at [361, 228] on div "Chart Default" at bounding box center [350, 233] width 83 height 10
click at [628, 338] on button "Save" at bounding box center [630, 331] width 25 height 16
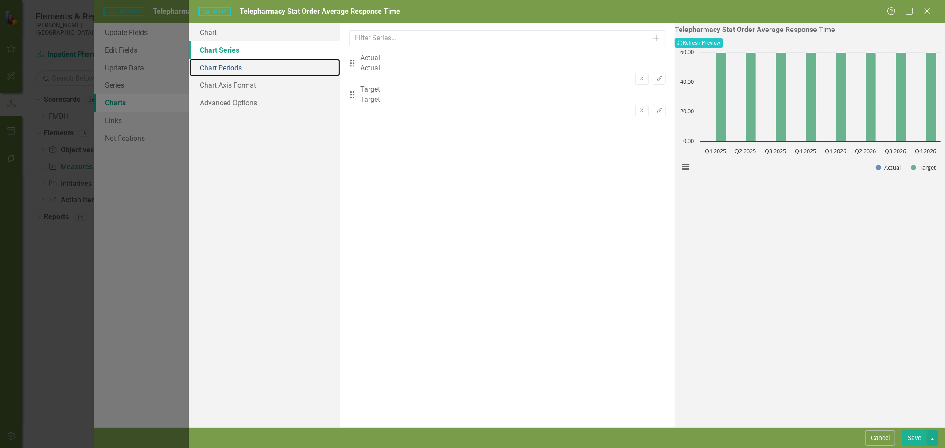
click at [249, 73] on link "Chart Periods" at bounding box center [264, 68] width 151 height 18
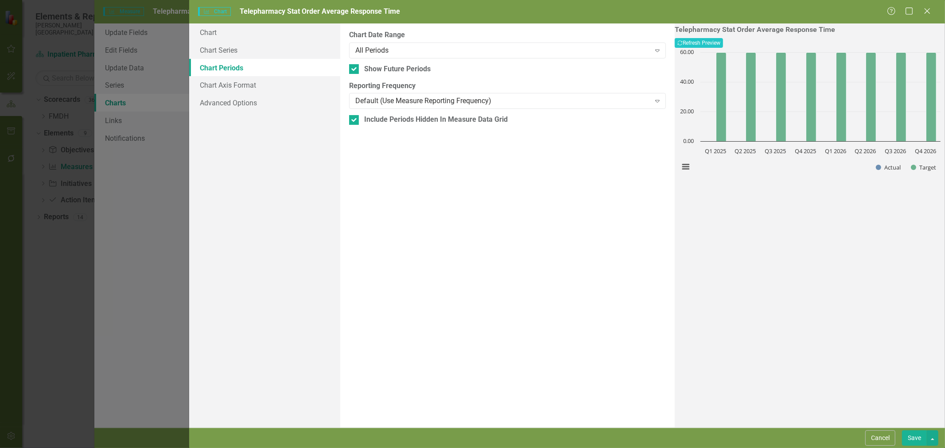
click at [349, 71] on div at bounding box center [354, 69] width 10 height 10
click at [349, 70] on input "Show Future Periods" at bounding box center [352, 67] width 6 height 6
checkbox input "false"
click at [352, 120] on input "Include Periods Hidden In Measure Data Grid" at bounding box center [352, 118] width 6 height 6
checkbox input "false"
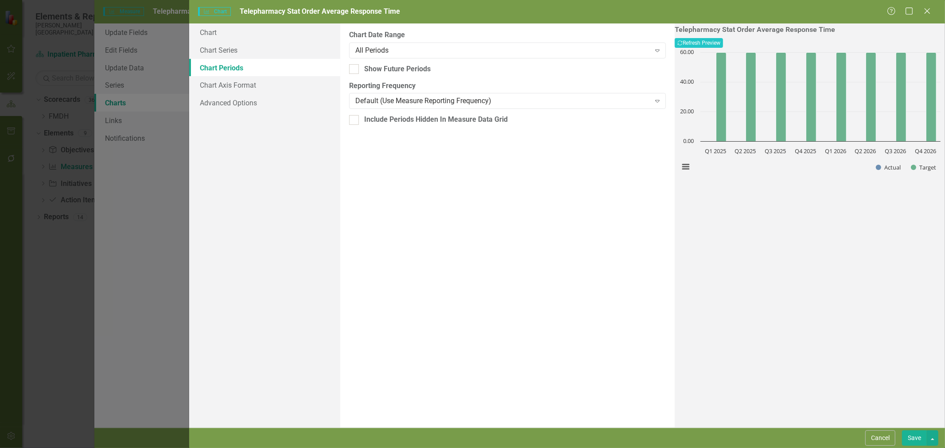
click at [913, 441] on button "Save" at bounding box center [914, 439] width 25 height 16
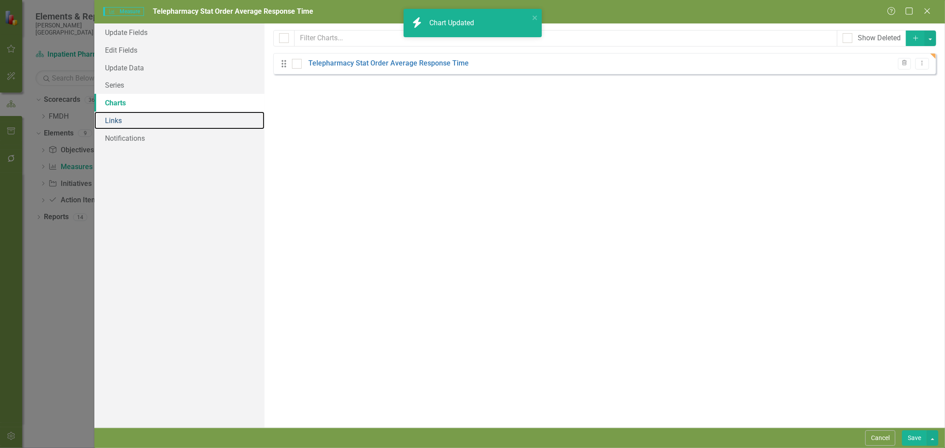
click at [154, 119] on link "Links" at bounding box center [179, 121] width 170 height 18
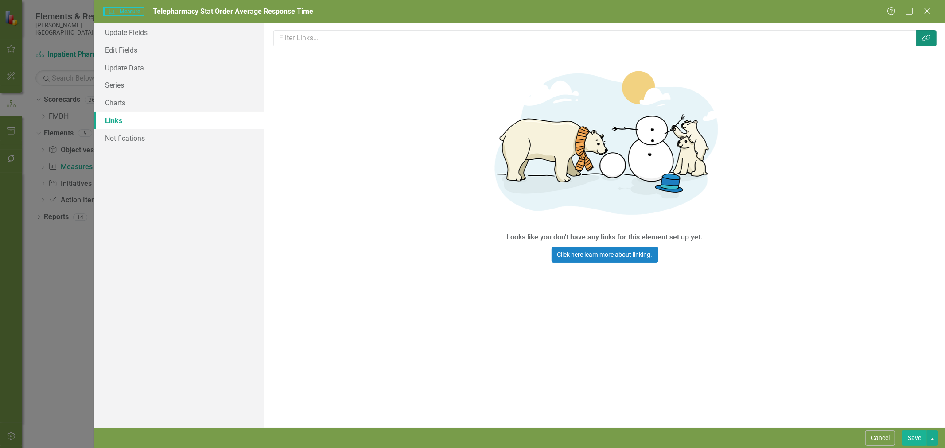
click at [925, 39] on icon "button" at bounding box center [926, 38] width 8 height 6
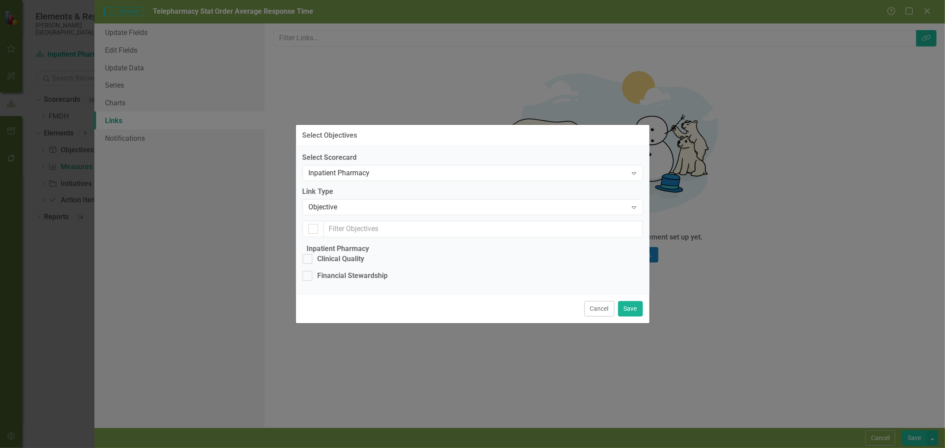
drag, startPoint x: 354, startPoint y: 178, endPoint x: 421, endPoint y: 218, distance: 78.6
click at [354, 254] on div "Clinical Quality" at bounding box center [341, 259] width 47 height 10
click at [308, 254] on input "Clinical Quality" at bounding box center [306, 257] width 6 height 6
checkbox input "true"
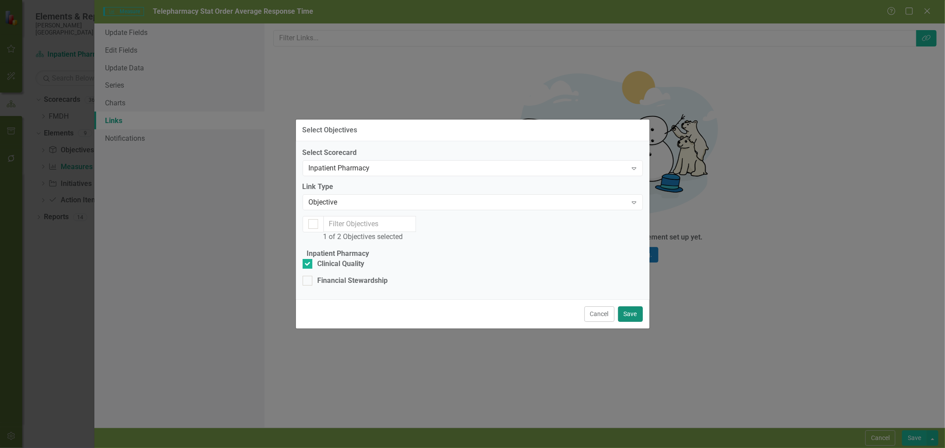
click at [631, 322] on button "Save" at bounding box center [630, 315] width 25 height 16
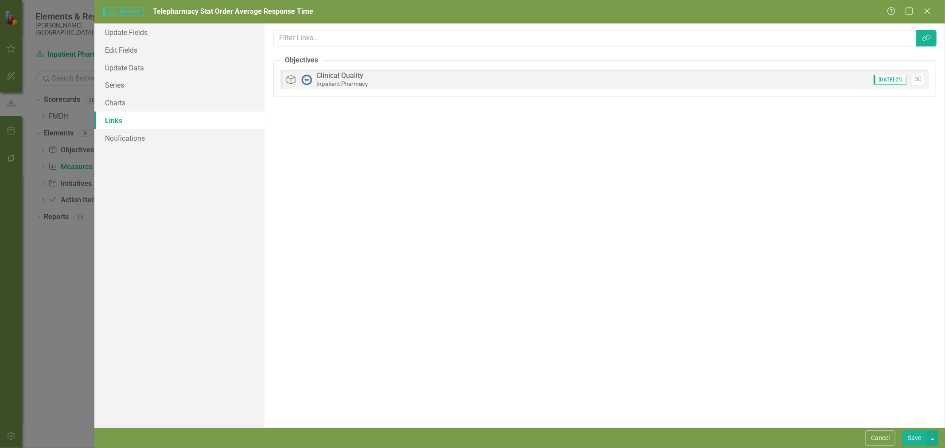
click at [914, 441] on button "Save" at bounding box center [914, 439] width 25 height 16
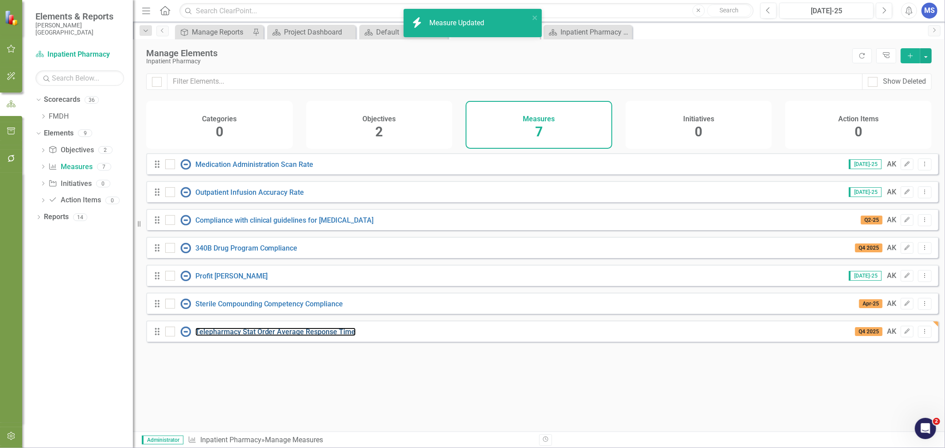
click at [311, 336] on link "Telepharmacy Stat Order Average Response Time" at bounding box center [275, 332] width 160 height 8
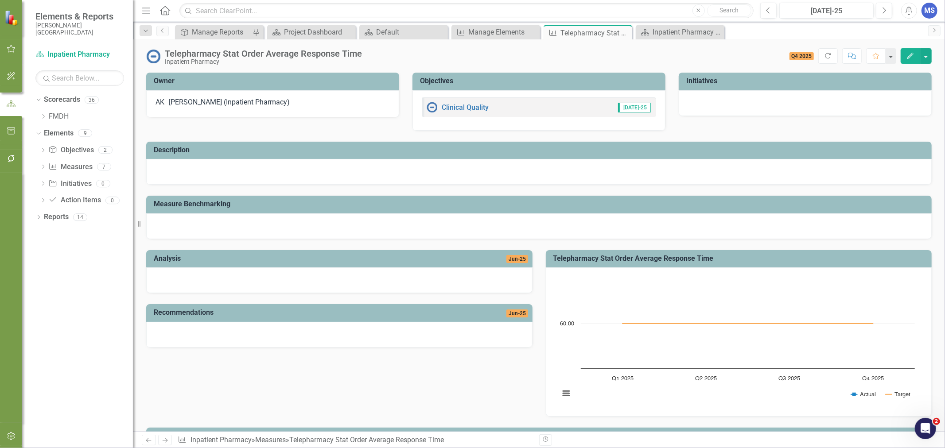
click at [0, 0] on icon "Close" at bounding box center [0, 0] width 0 height 0
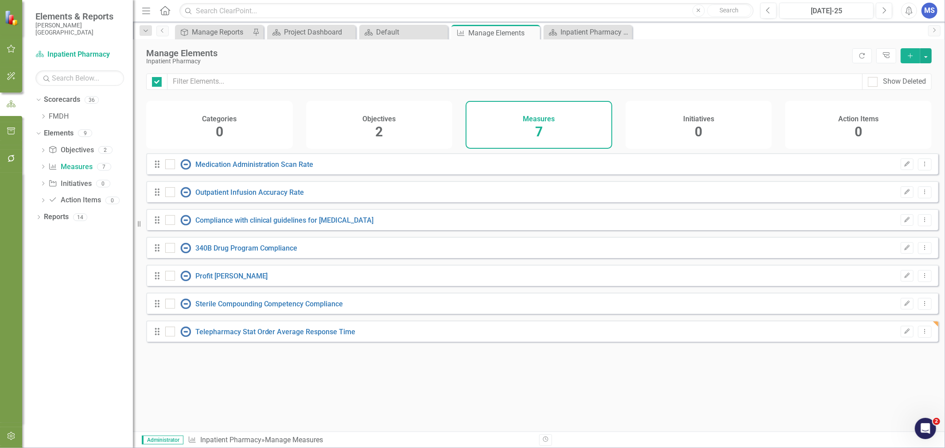
checkbox input "false"
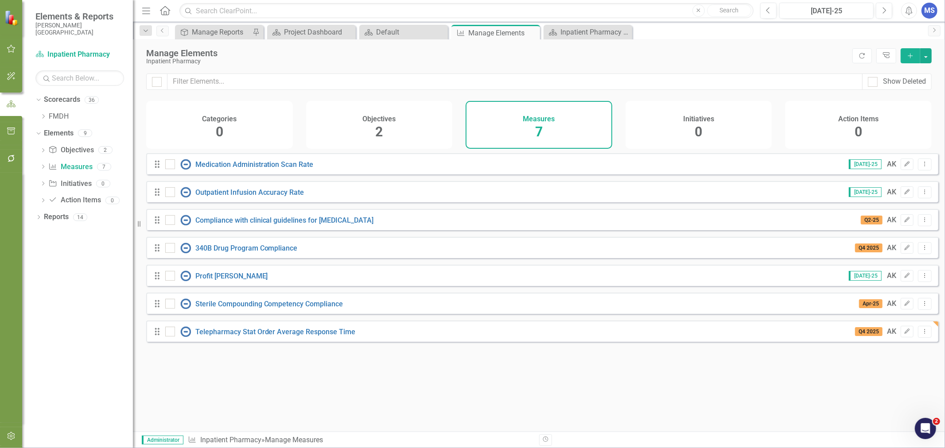
click at [925, 334] on icon at bounding box center [925, 331] width 1 height 4
click at [902, 389] on link "Copy Duplicate Measure" at bounding box center [885, 385] width 80 height 16
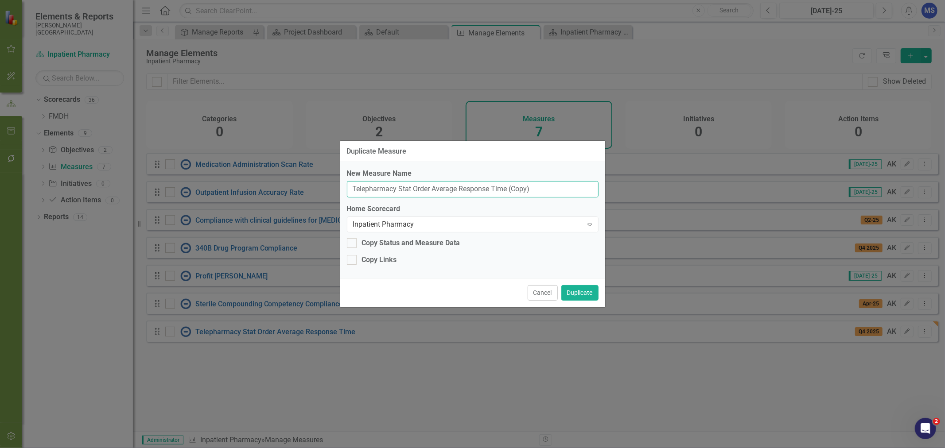
drag, startPoint x: 542, startPoint y: 188, endPoint x: 507, endPoint y: 189, distance: 35.0
click at [507, 189] on input "Telepharmacy Stat Order Average Response Time (Copy)" at bounding box center [473, 189] width 252 height 16
drag, startPoint x: 410, startPoint y: 189, endPoint x: 400, endPoint y: 190, distance: 10.7
click at [400, 190] on input "Telepharmacy Stat Order Average Response Time" at bounding box center [473, 189] width 252 height 16
type input "Telepharmacy Priority Order Average Response Time"
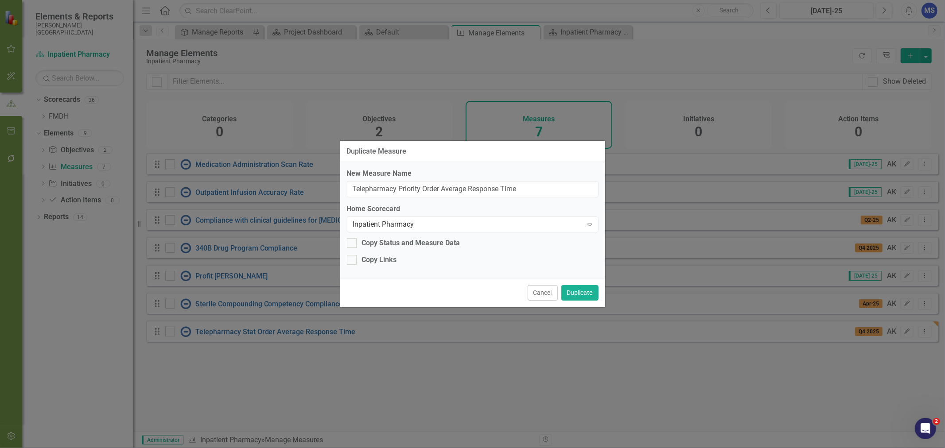
click at [392, 260] on div "Copy Links" at bounding box center [379, 260] width 35 height 10
click at [353, 260] on input "Copy Links" at bounding box center [350, 258] width 6 height 6
checkbox input "true"
click at [575, 293] on button "Duplicate" at bounding box center [579, 293] width 37 height 16
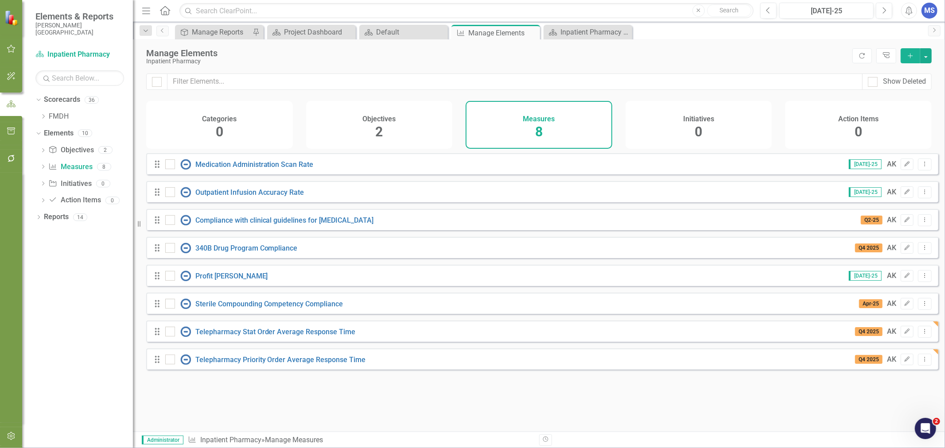
click at [921, 362] on icon "Dropdown Menu" at bounding box center [925, 360] width 8 height 6
click at [880, 413] on link "Copy Duplicate Measure" at bounding box center [885, 413] width 80 height 16
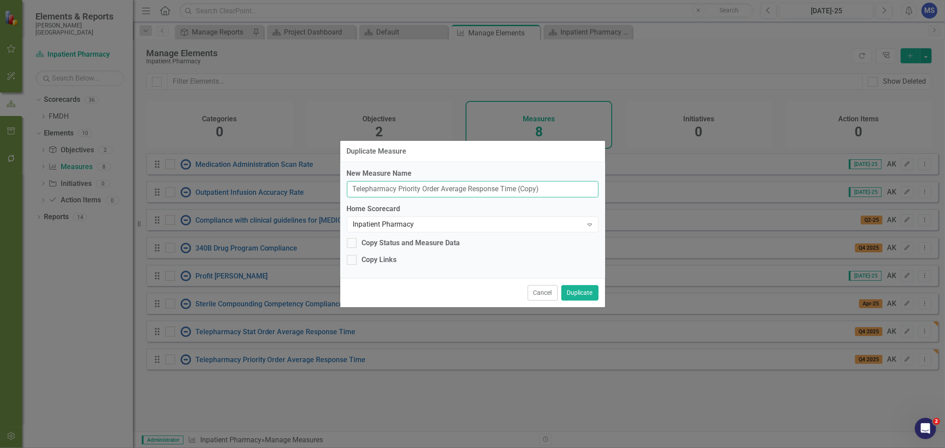
drag, startPoint x: 421, startPoint y: 189, endPoint x: 399, endPoint y: 189, distance: 21.7
click at [399, 189] on input "Telepharmacy Priority Order Average Response Time (Copy)" at bounding box center [473, 189] width 252 height 16
type input "Telepharmacy Normal Order Average Response Time"
click at [367, 259] on div "Copy Links" at bounding box center [379, 260] width 35 height 10
click at [353, 259] on input "Copy Links" at bounding box center [350, 258] width 6 height 6
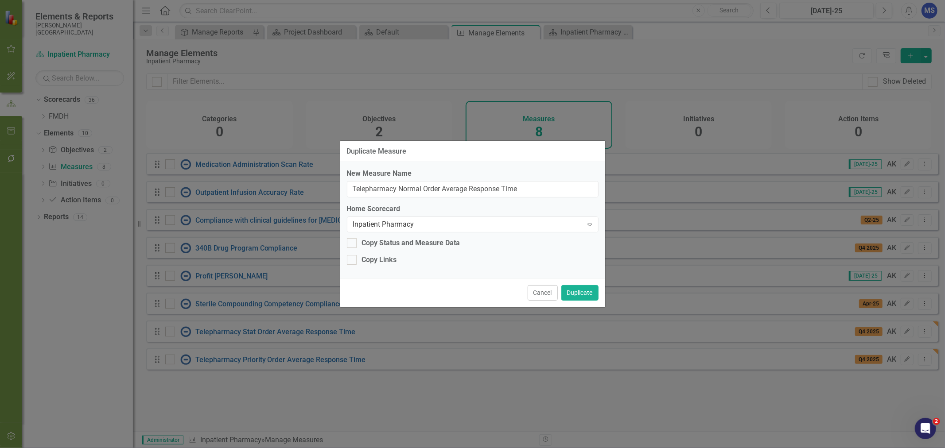
checkbox input "true"
click at [583, 293] on button "Duplicate" at bounding box center [579, 293] width 37 height 16
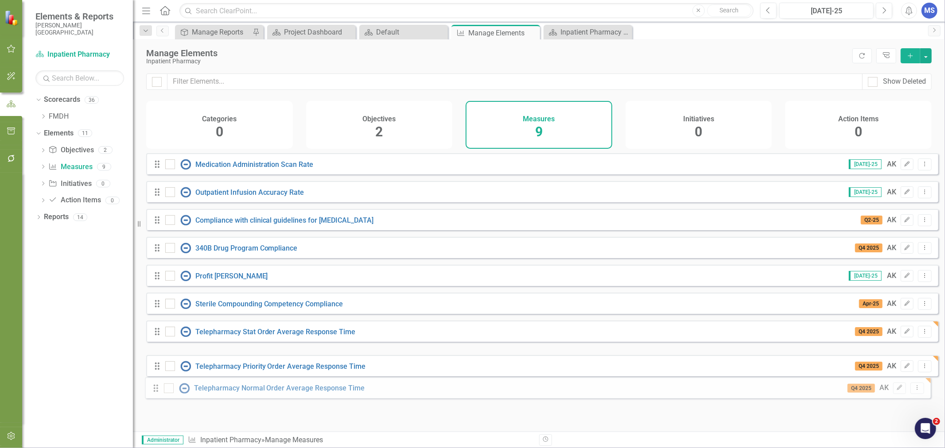
drag, startPoint x: 156, startPoint y: 367, endPoint x: 155, endPoint y: 392, distance: 24.8
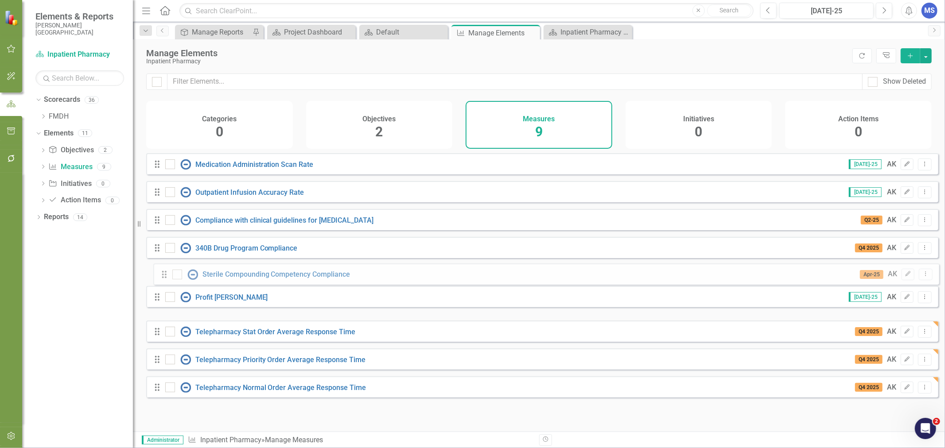
drag, startPoint x: 153, startPoint y: 308, endPoint x: 160, endPoint y: 272, distance: 36.6
click at [160, 272] on div "Drag Medication Administration Scan Rate [DATE]-25 AK Edit Dropdown Menu Drag O…" at bounding box center [542, 275] width 792 height 245
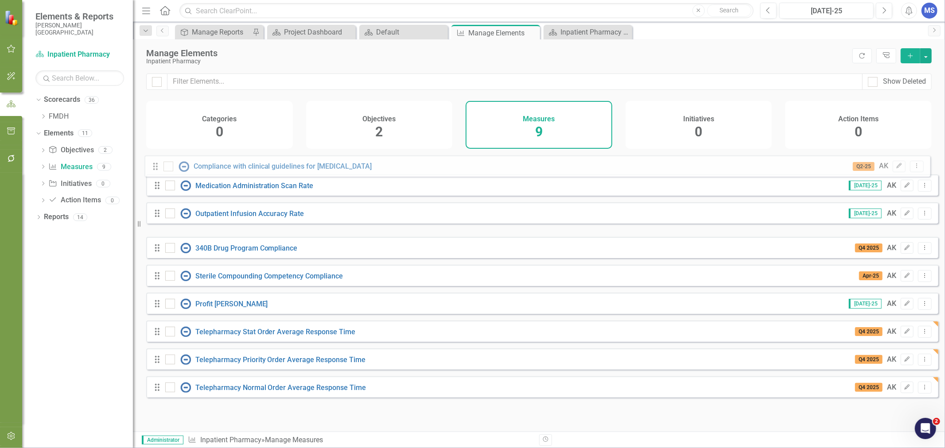
drag, startPoint x: 154, startPoint y: 225, endPoint x: 152, endPoint y: 165, distance: 60.3
click at [152, 165] on div "Drag Medication Administration Scan Rate [DATE]-25 AK Edit Dropdown Menu Drag O…" at bounding box center [542, 275] width 792 height 245
click at [152, 209] on div "Drag Compliance with clinical guidelines for [MEDICAL_DATA] Q2-25 AK Edit Dropd…" at bounding box center [542, 219] width 792 height 21
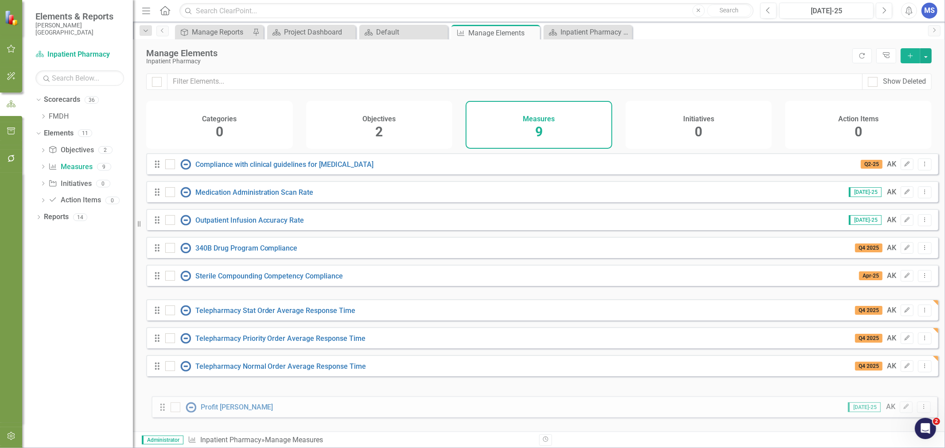
drag, startPoint x: 159, startPoint y: 329, endPoint x: 165, endPoint y: 406, distance: 77.8
click at [165, 404] on form "Drag Compliance with clinical guidelines for [MEDICAL_DATA] Q2-25 AK Edit Dropd…" at bounding box center [542, 278] width 792 height 251
drag, startPoint x: 156, startPoint y: 309, endPoint x: 159, endPoint y: 394, distance: 85.6
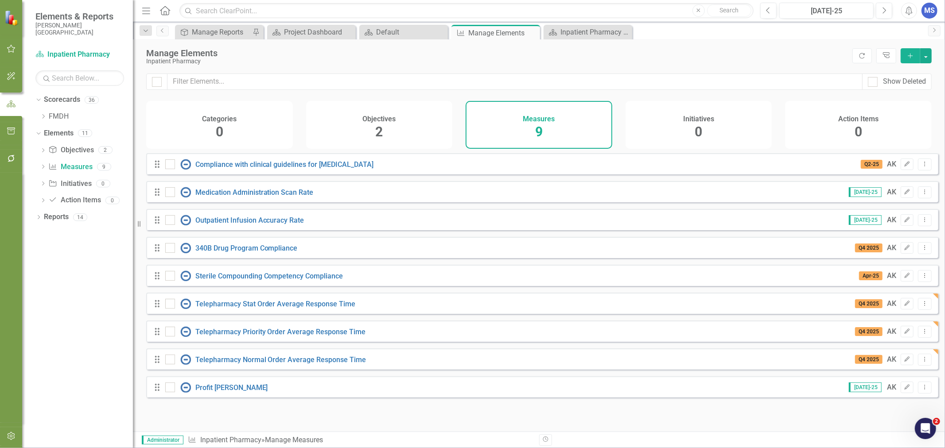
click at [667, 54] on div "Manage Elements" at bounding box center [497, 53] width 702 height 10
